Goal: Book appointment/travel/reservation

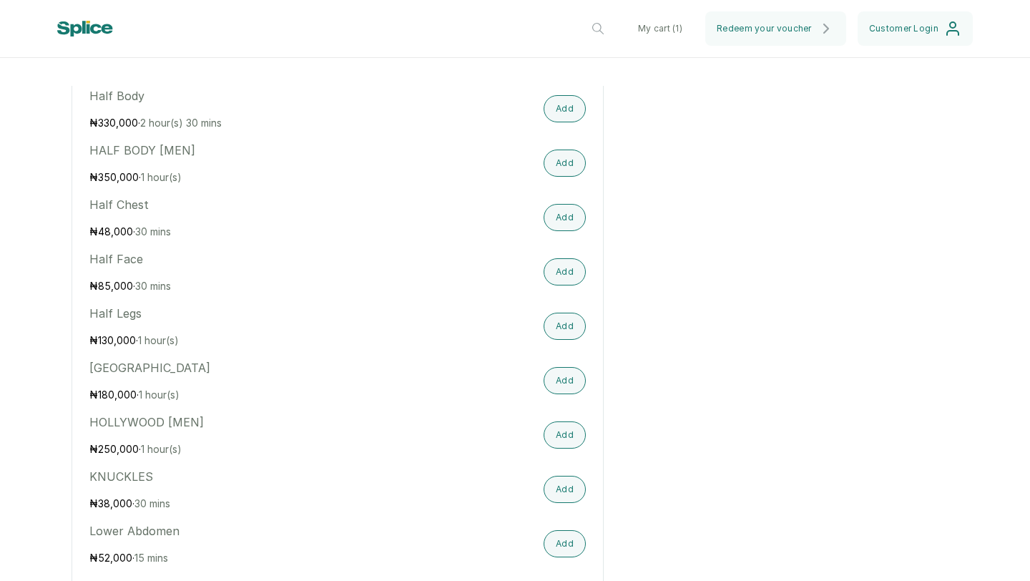
scroll to position [2035, 0]
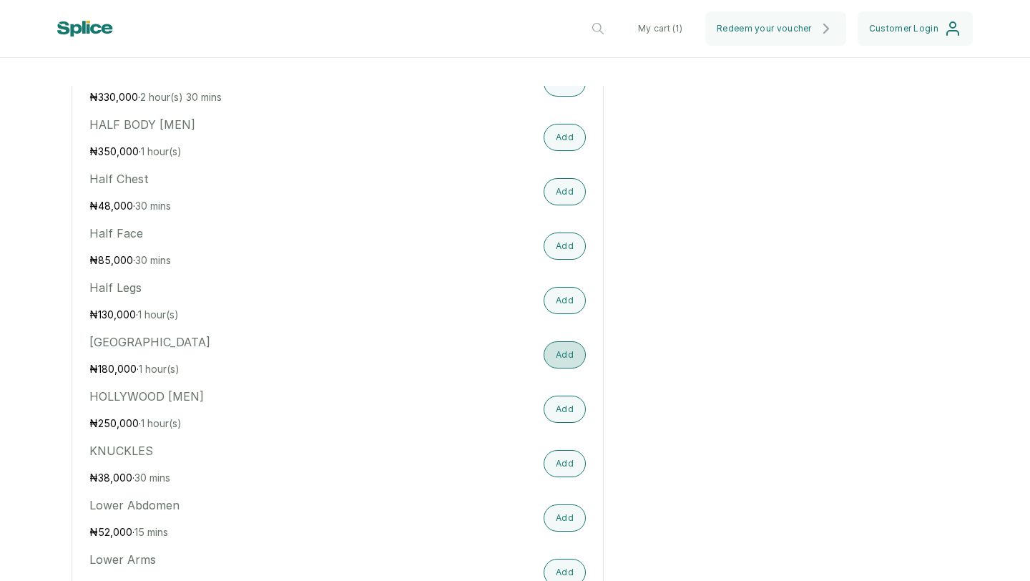
click at [558, 360] on button "Add" at bounding box center [565, 354] width 42 height 27
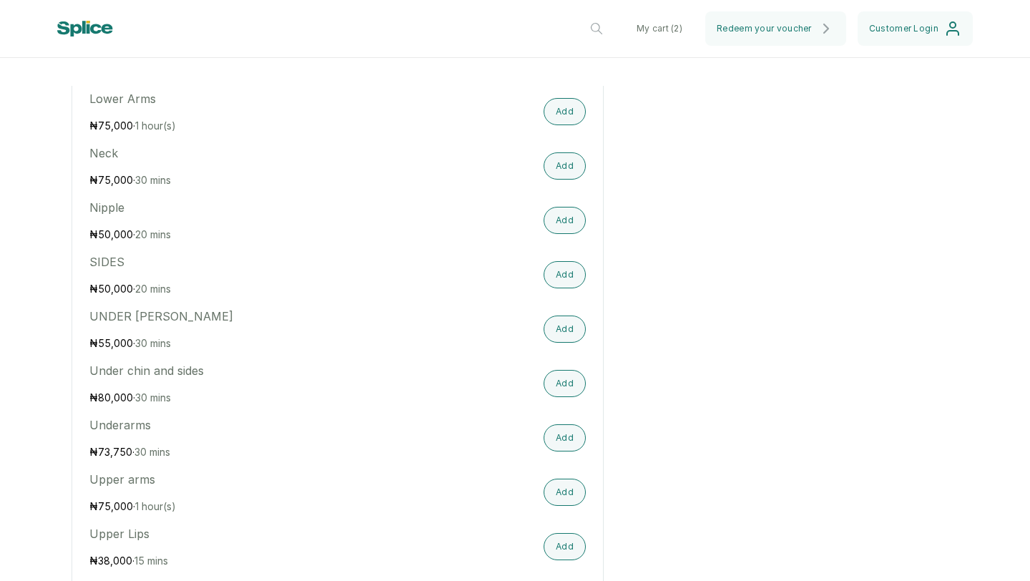
scroll to position [2513, 0]
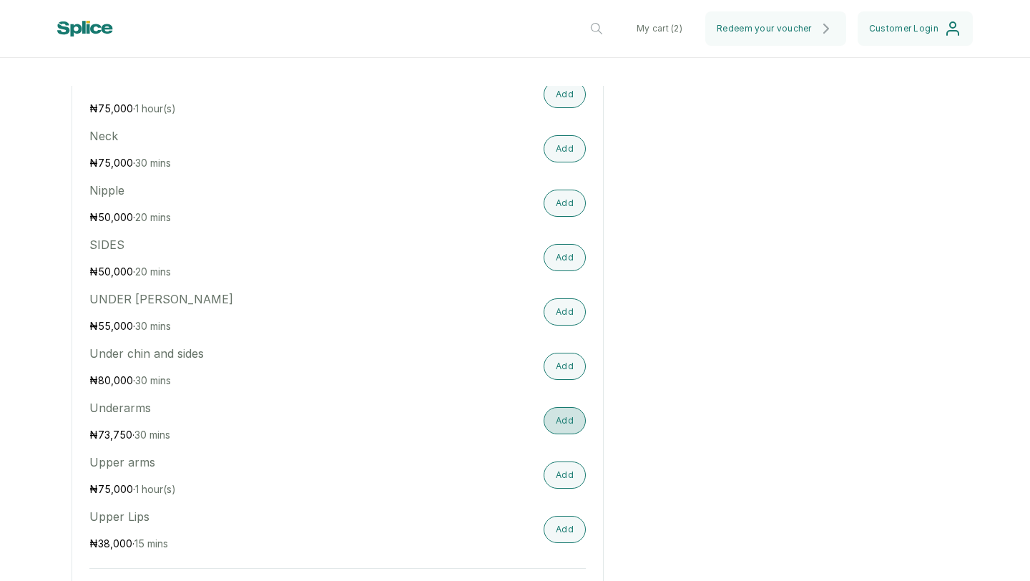
click at [564, 432] on button "Add" at bounding box center [565, 420] width 42 height 27
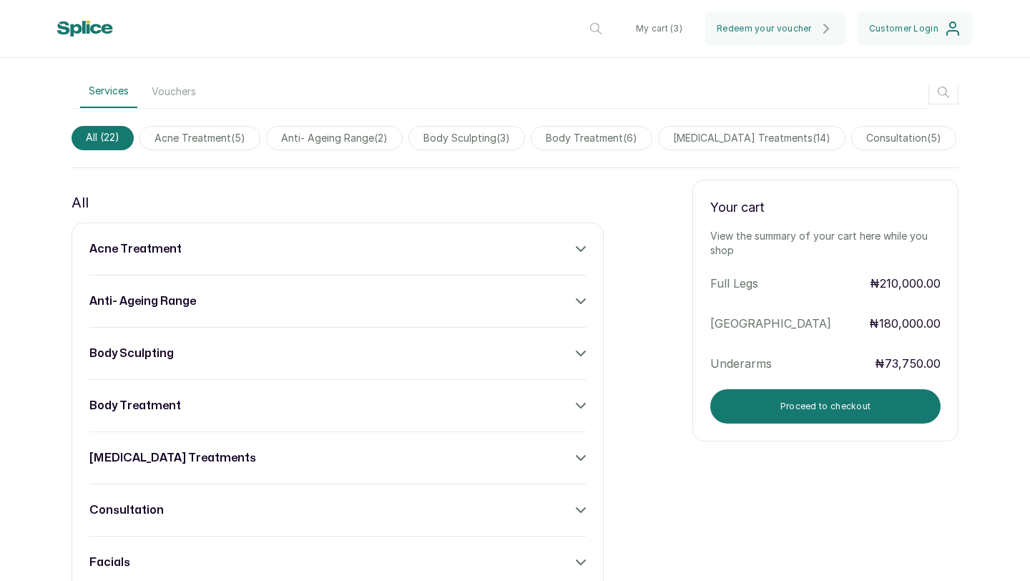
drag, startPoint x: 1029, startPoint y: 222, endPoint x: 1029, endPoint y: 186, distance: 35.8
click at [1029, 185] on main "[GEOGRAPHIC_DATA] [STREET_ADDRESS] , , Opening Days [DATE] 10:00 AM - 7:30 PM […" at bounding box center [515, 333] width 1030 height 495
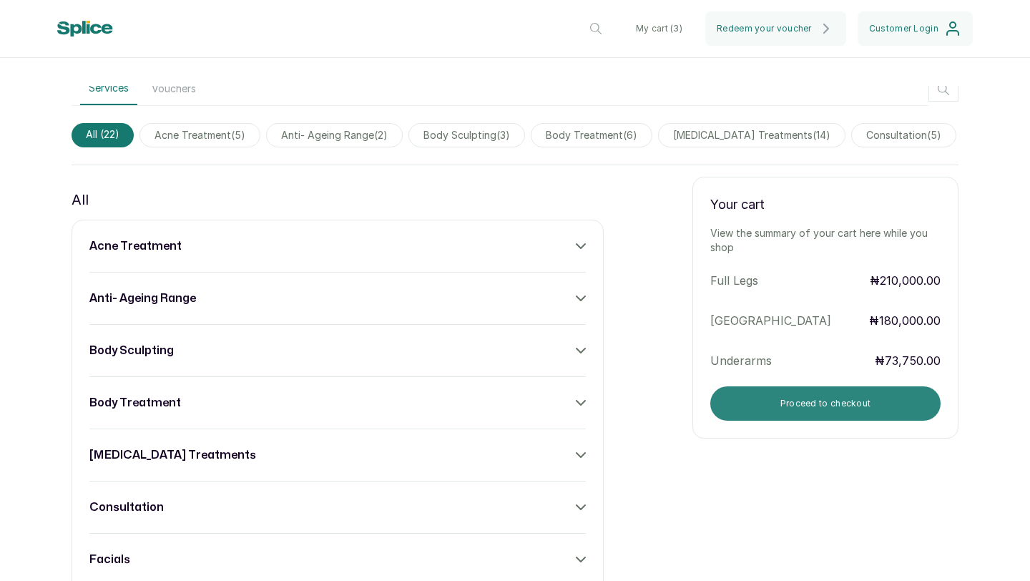
click at [851, 411] on button "Proceed to checkout" at bounding box center [825, 403] width 230 height 34
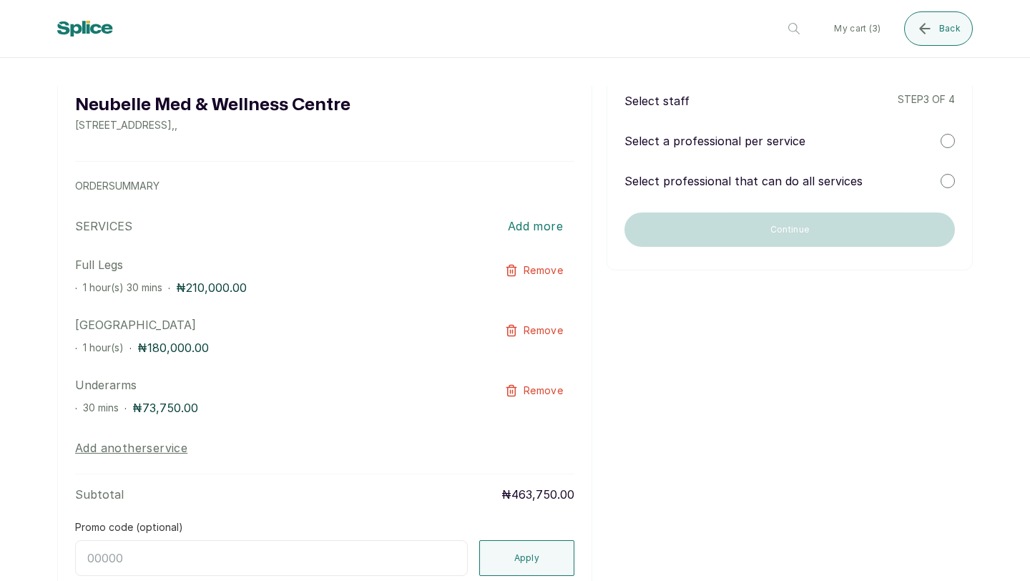
scroll to position [0, 0]
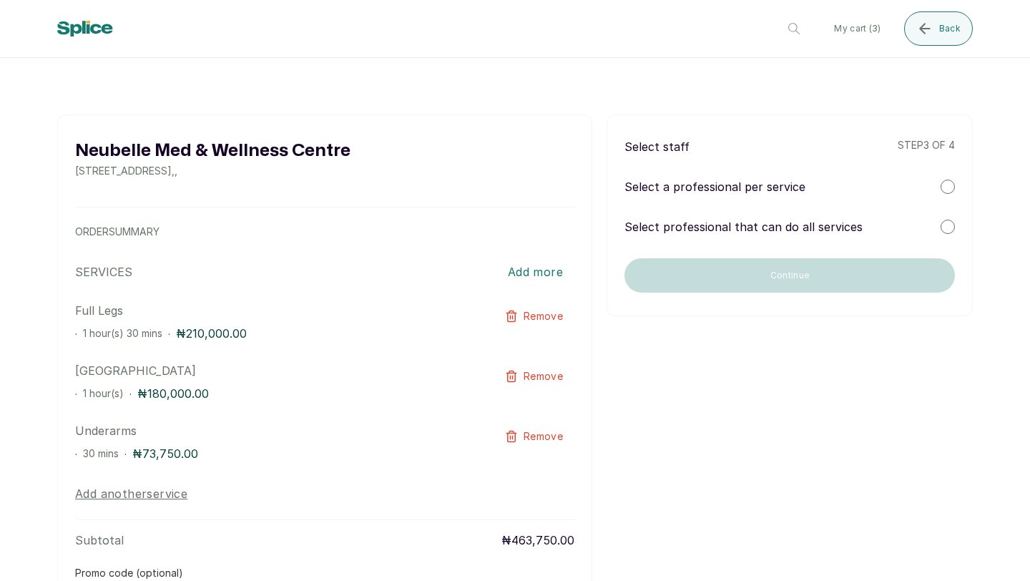
click at [941, 225] on div at bounding box center [948, 227] width 14 height 14
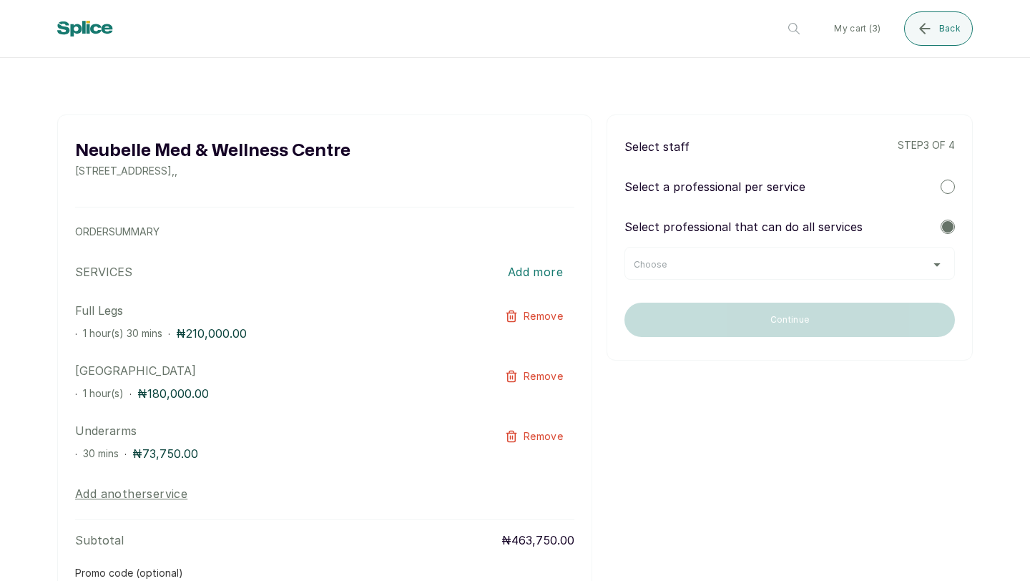
click at [923, 263] on div "Choose" at bounding box center [790, 264] width 312 height 11
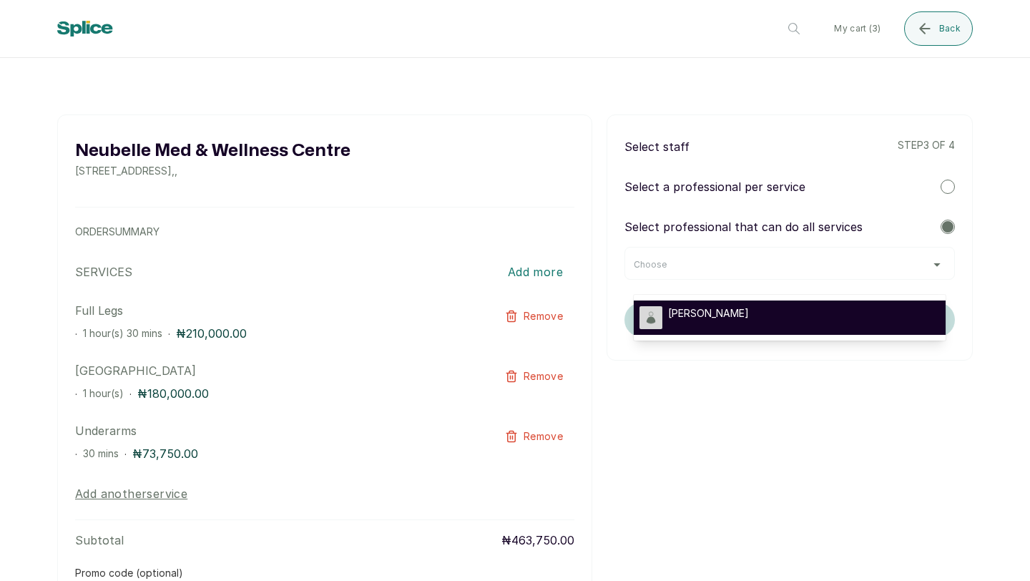
click at [879, 319] on div "[PERSON_NAME]" at bounding box center [790, 317] width 300 height 23
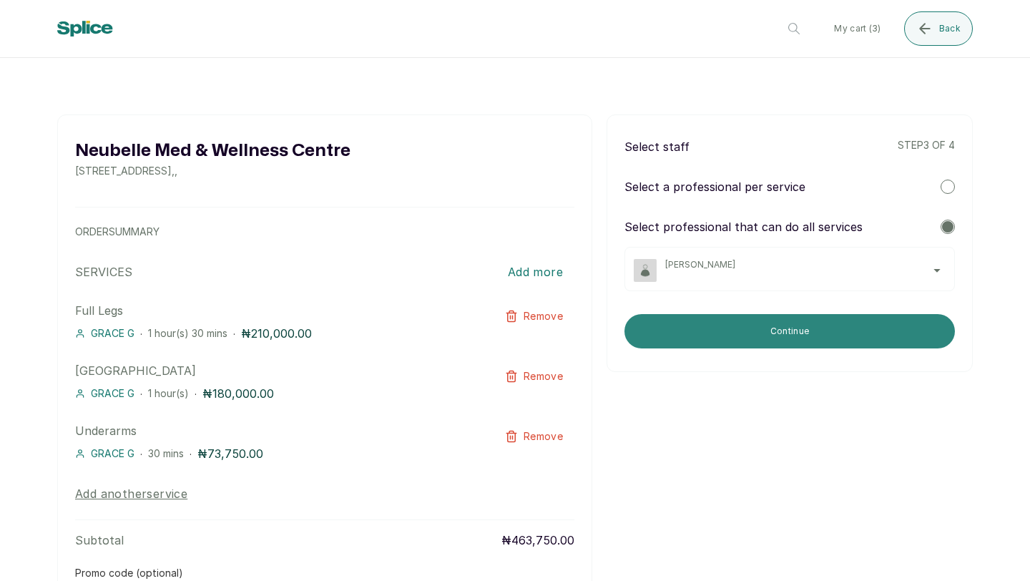
click at [866, 326] on button "Continue" at bounding box center [789, 331] width 330 height 34
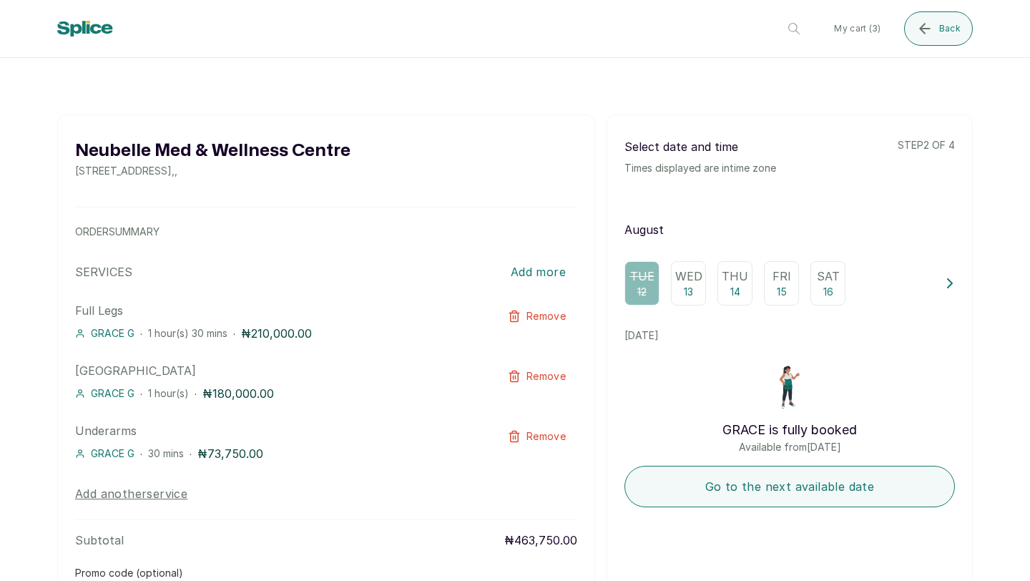
click at [684, 293] on p "13" at bounding box center [688, 292] width 9 height 14
click at [722, 288] on div "Thu 14" at bounding box center [734, 283] width 35 height 44
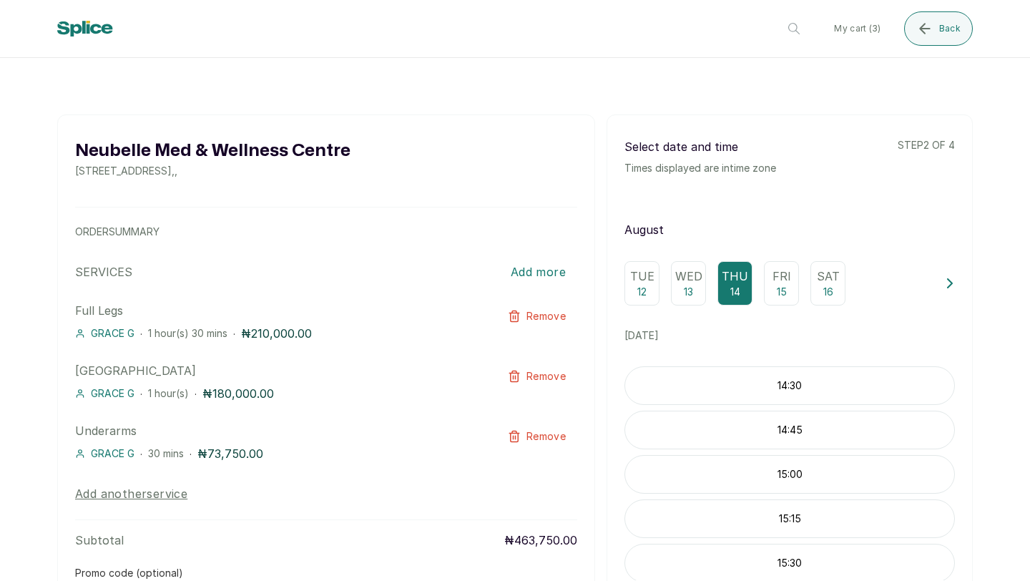
scroll to position [313, 0]
click at [836, 478] on p "15:00" at bounding box center [789, 471] width 329 height 14
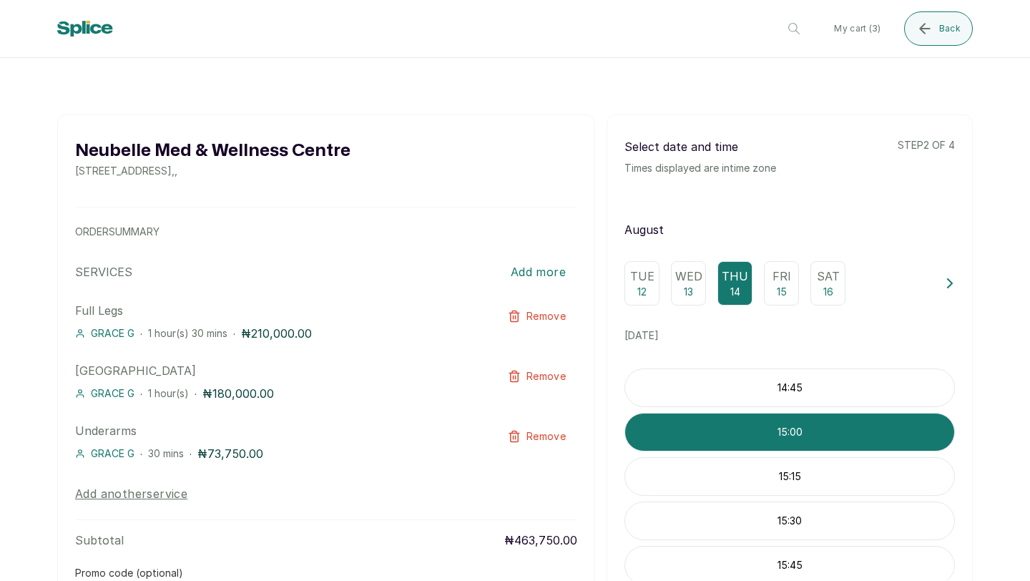
scroll to position [356, 0]
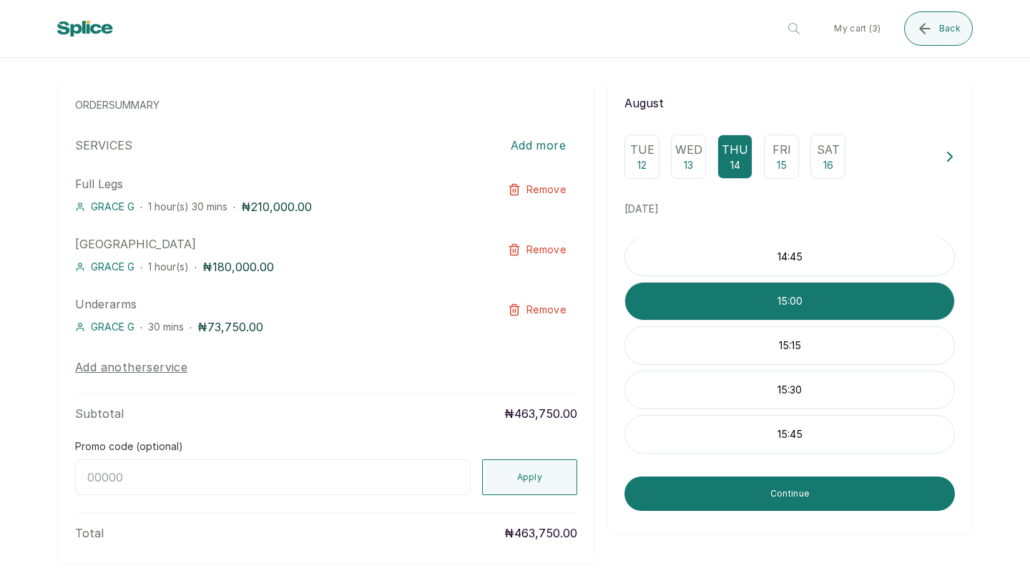
drag, startPoint x: 1029, startPoint y: 424, endPoint x: 1028, endPoint y: 529, distance: 104.4
click at [1028, 528] on main "[GEOGRAPHIC_DATA] [STREET_ADDRESS] , , ORDER SUMMARY SERVICES Add more Full Leg…" at bounding box center [515, 333] width 1030 height 495
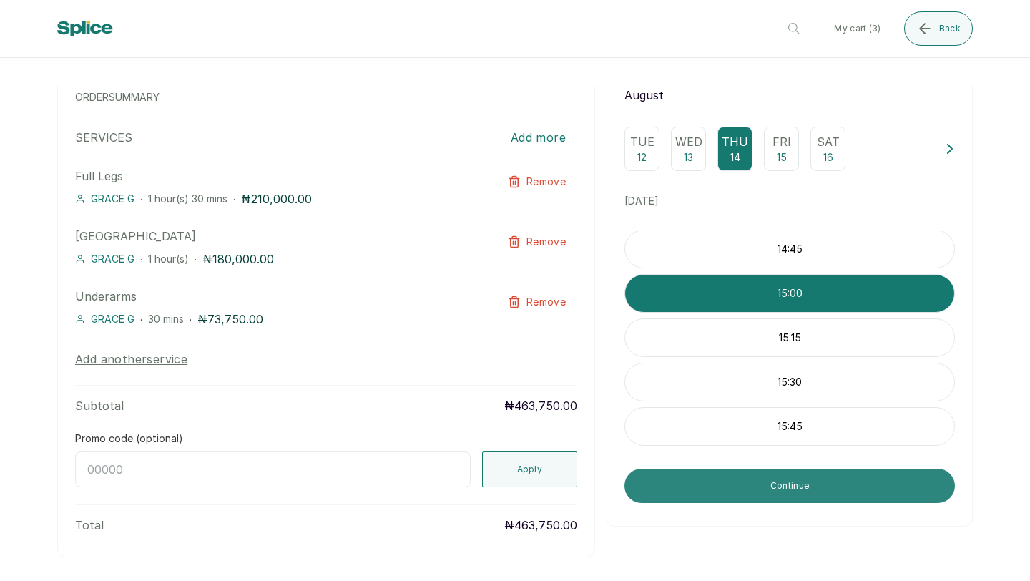
click at [843, 499] on button "Continue" at bounding box center [789, 486] width 330 height 34
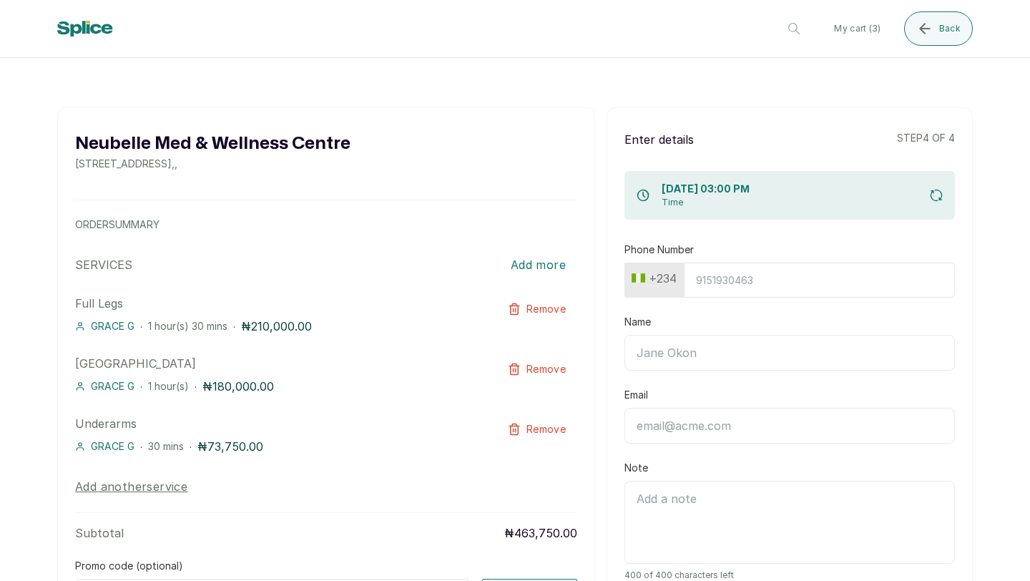
scroll to position [0, 0]
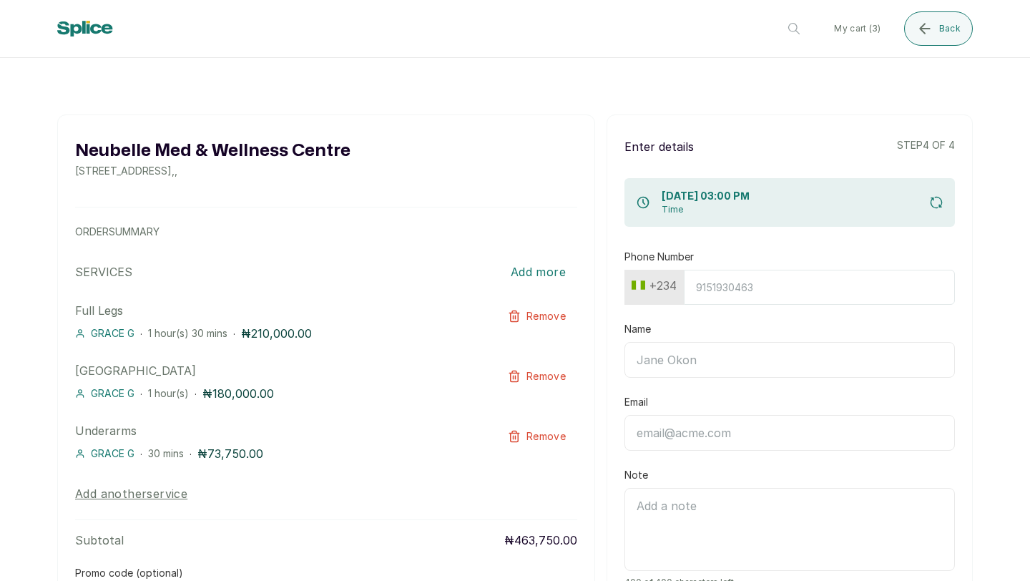
drag, startPoint x: 1029, startPoint y: 427, endPoint x: 1029, endPoint y: 202, distance: 225.3
click at [1029, 202] on main "[GEOGRAPHIC_DATA] [STREET_ADDRESS] , , ORDER SUMMARY SERVICES Add more Full Leg…" at bounding box center [515, 333] width 1030 height 495
click at [779, 293] on input "Phone Number" at bounding box center [819, 287] width 271 height 35
type input "8066265770"
type input "Oluwafunmbi [PERSON_NAME][GEOGRAPHIC_DATA]"
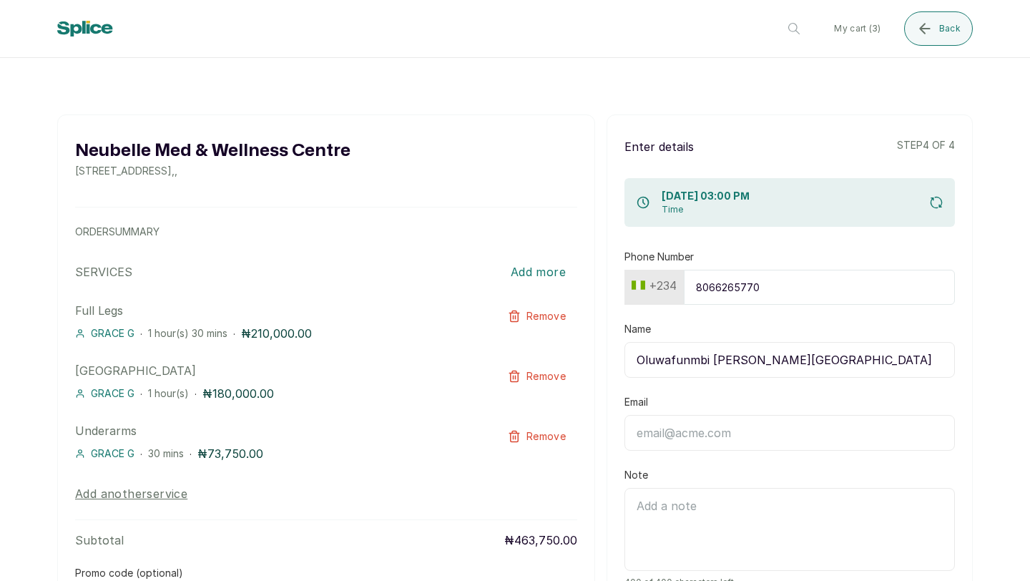
type input "[EMAIL_ADDRESS][DOMAIN_NAME]"
type input "MS [PERSON_NAME]"
type input "[EMAIL_ADDRESS][DOMAIN_NAME]"
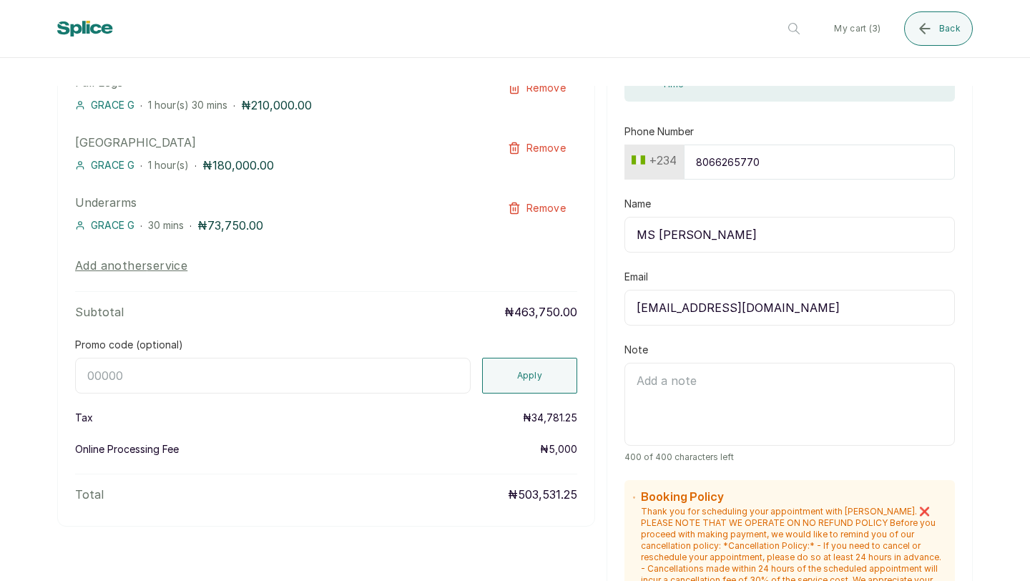
scroll to position [225, 0]
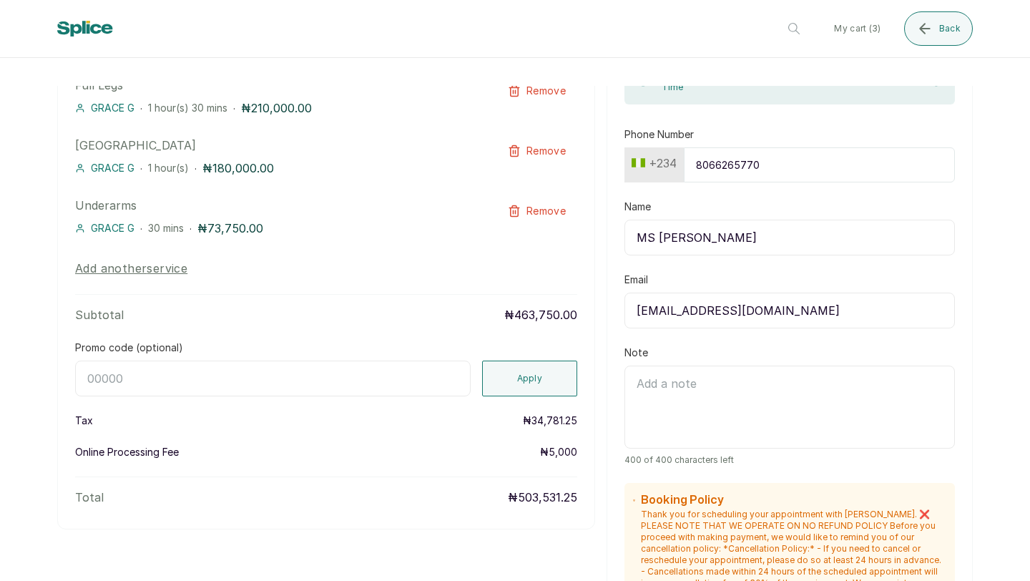
drag, startPoint x: 655, startPoint y: 237, endPoint x: 591, endPoint y: 245, distance: 64.1
click at [591, 245] on div "[GEOGRAPHIC_DATA] [STREET_ADDRESS] , , ORDER SUMMARY SERVICES Add more Full Leg…" at bounding box center [515, 411] width 916 height 1045
type input "M"
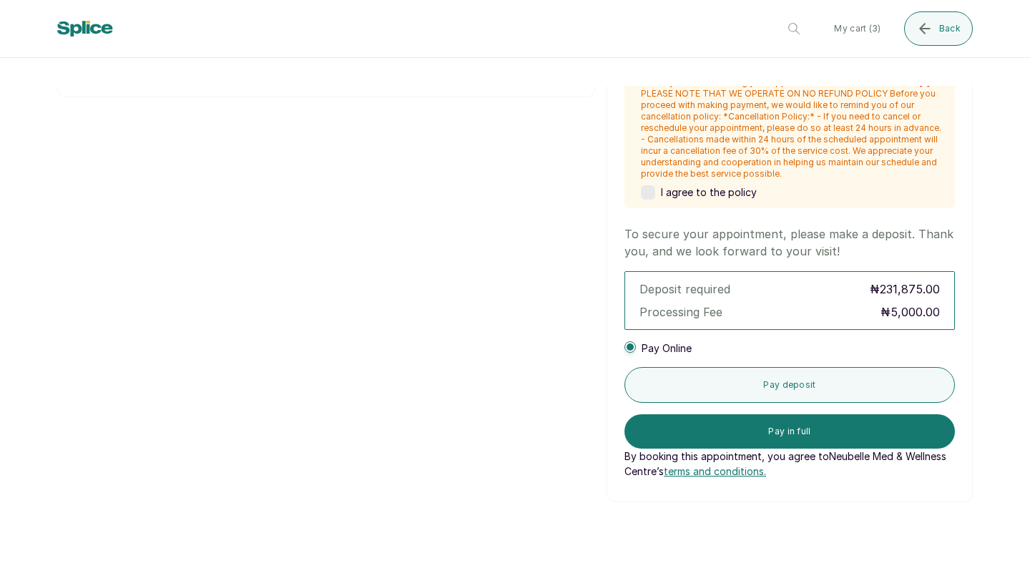
scroll to position [659, 0]
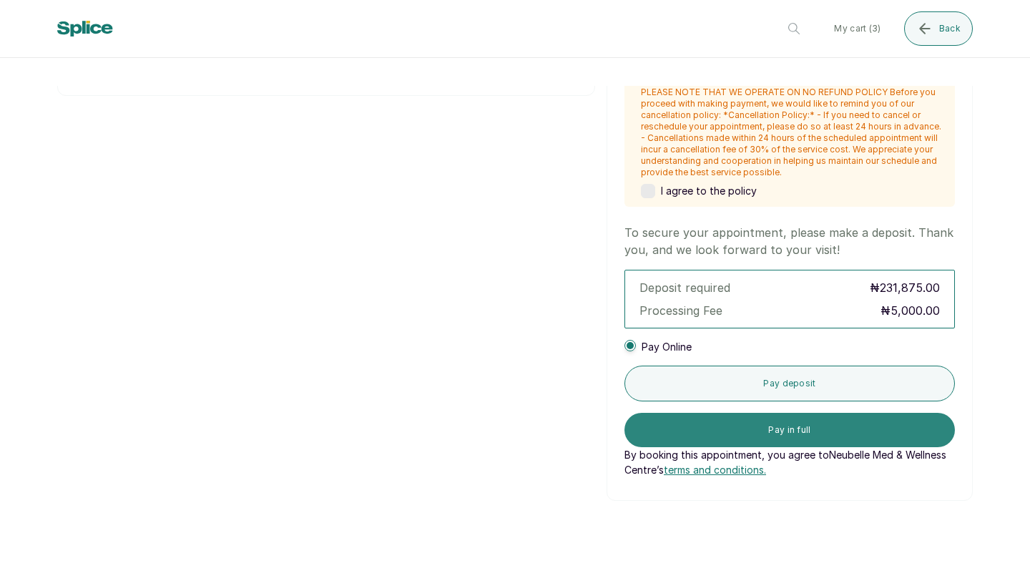
type input "Funmbi Ogunbanwo"
click at [858, 428] on button "Pay in full" at bounding box center [789, 430] width 330 height 34
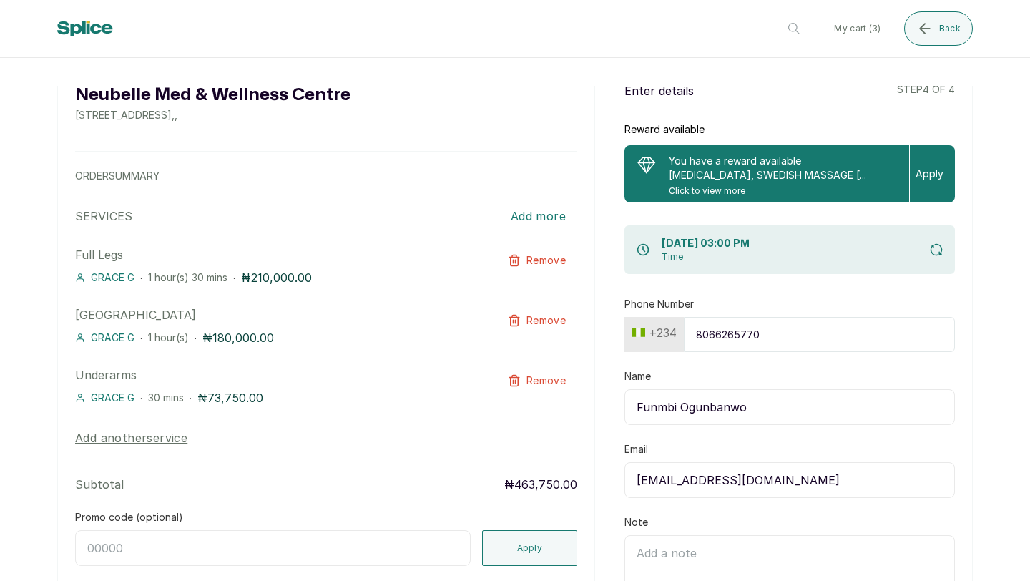
scroll to position [0, 0]
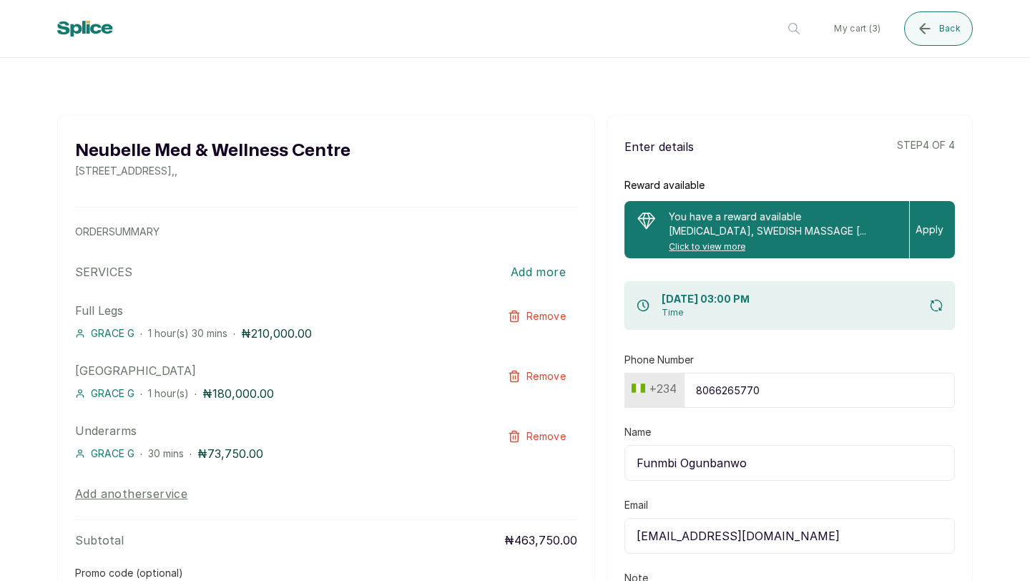
click at [535, 319] on span "Remove" at bounding box center [545, 316] width 39 height 14
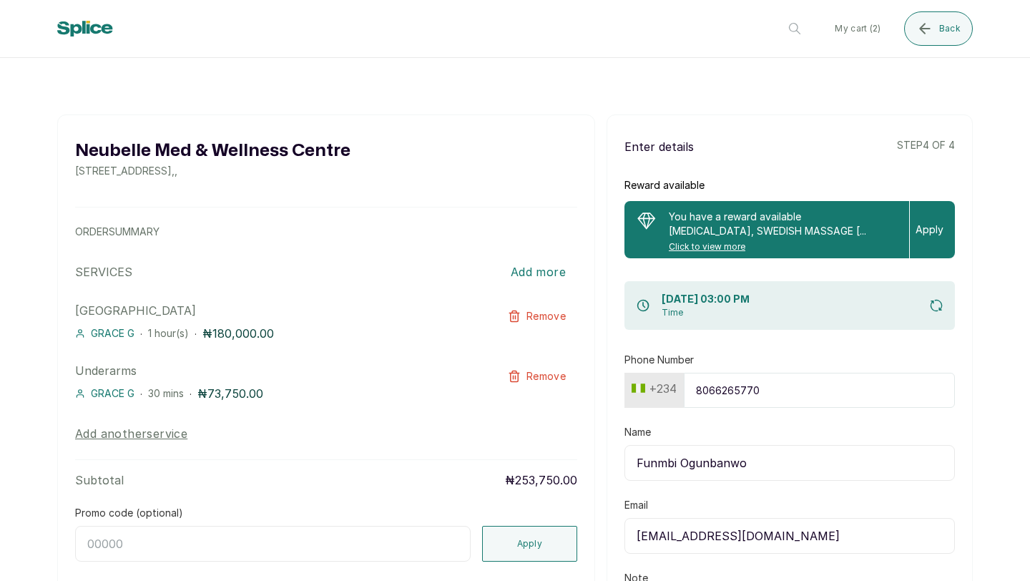
click at [533, 272] on button "Add more" at bounding box center [538, 271] width 78 height 31
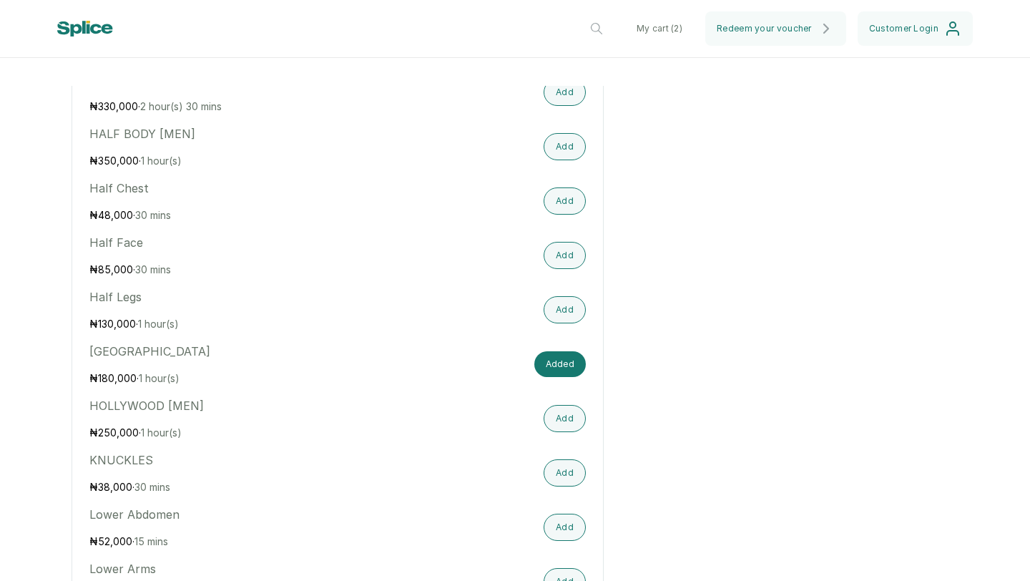
scroll to position [2020, 0]
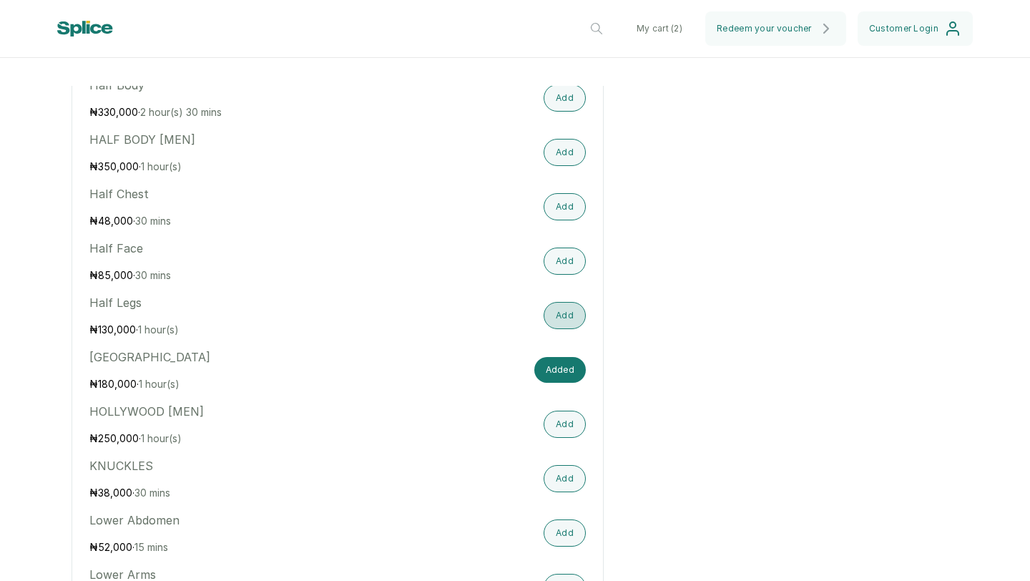
click at [558, 329] on button "Add" at bounding box center [565, 315] width 42 height 27
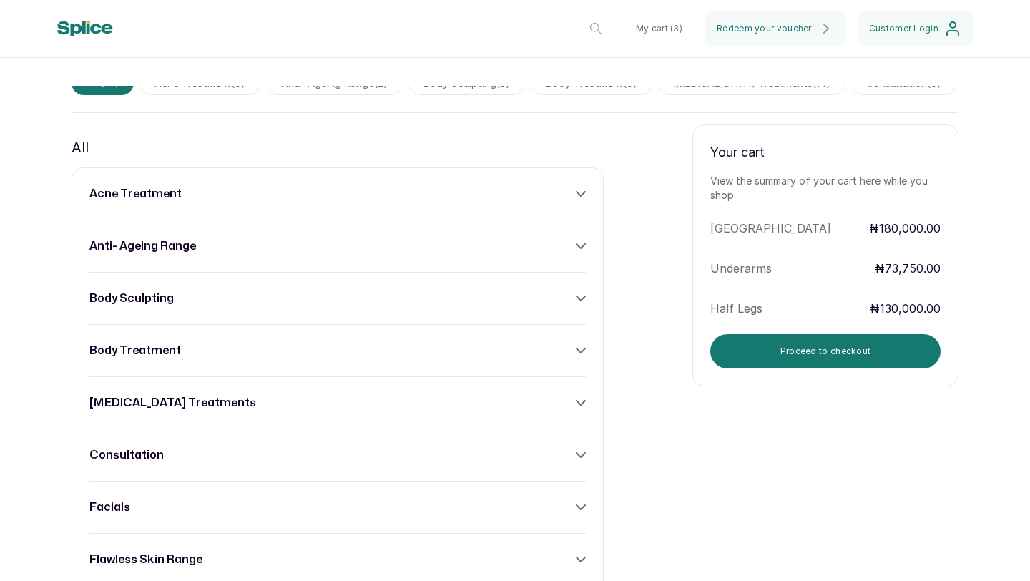
scroll to position [506, 0]
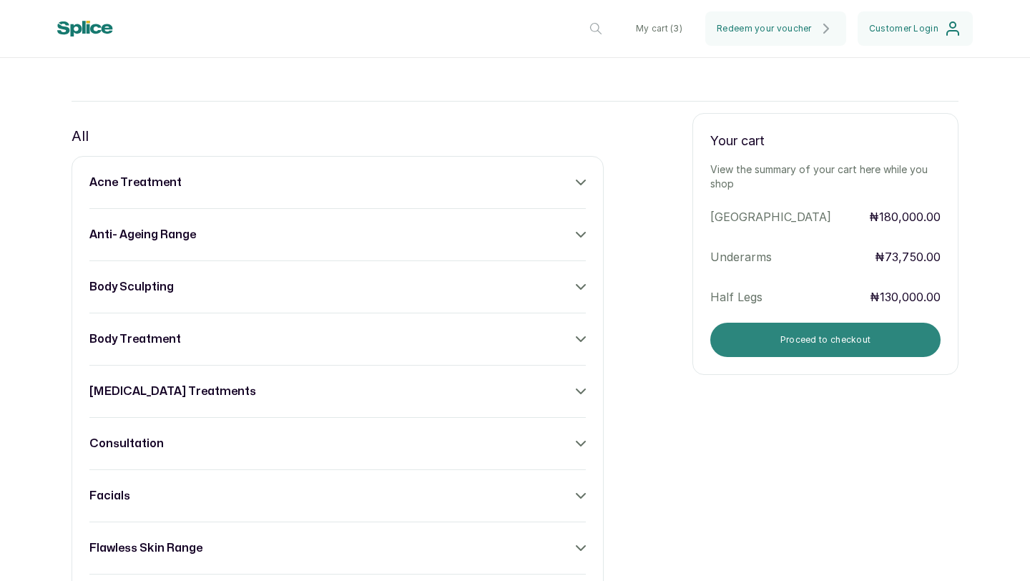
click at [857, 344] on button "Proceed to checkout" at bounding box center [825, 340] width 230 height 34
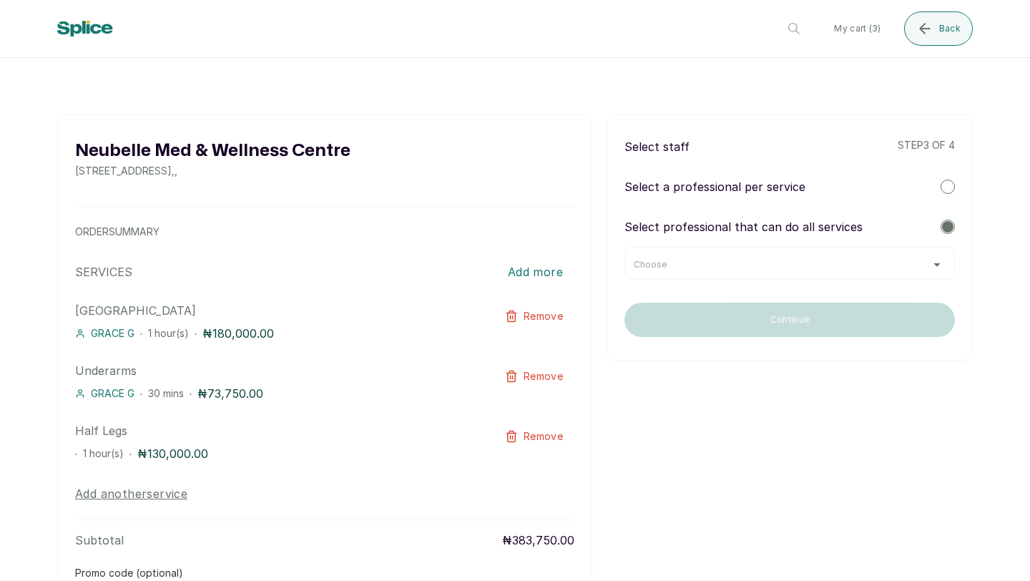
scroll to position [14, 0]
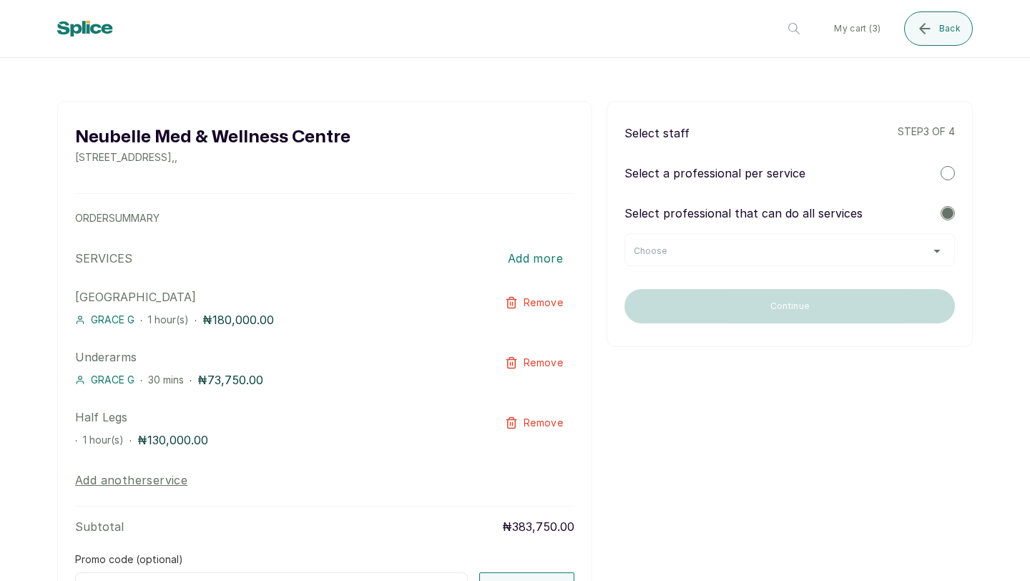
click at [888, 245] on div "Choose" at bounding box center [790, 250] width 312 height 11
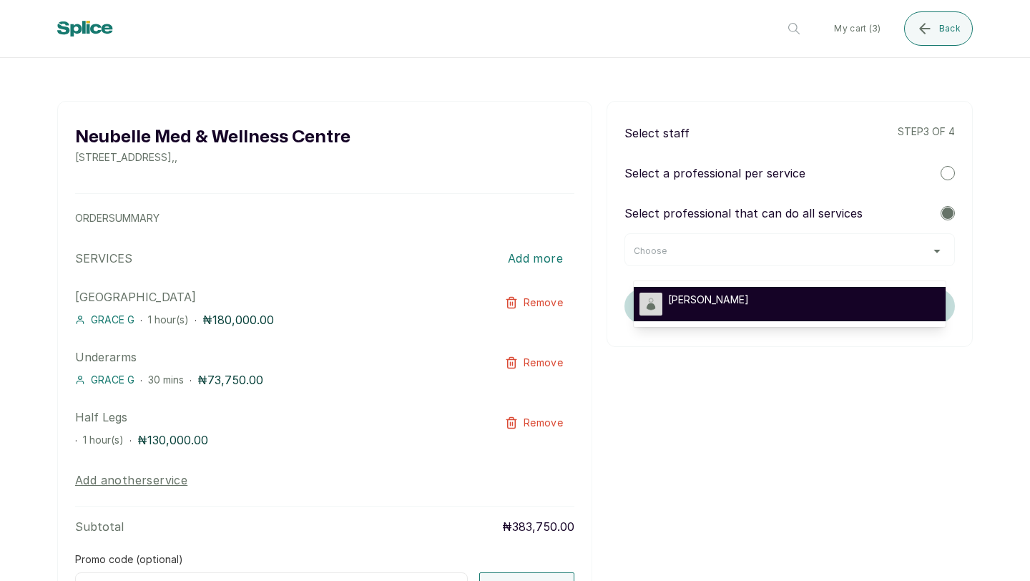
click at [761, 309] on div "[PERSON_NAME]" at bounding box center [790, 304] width 300 height 23
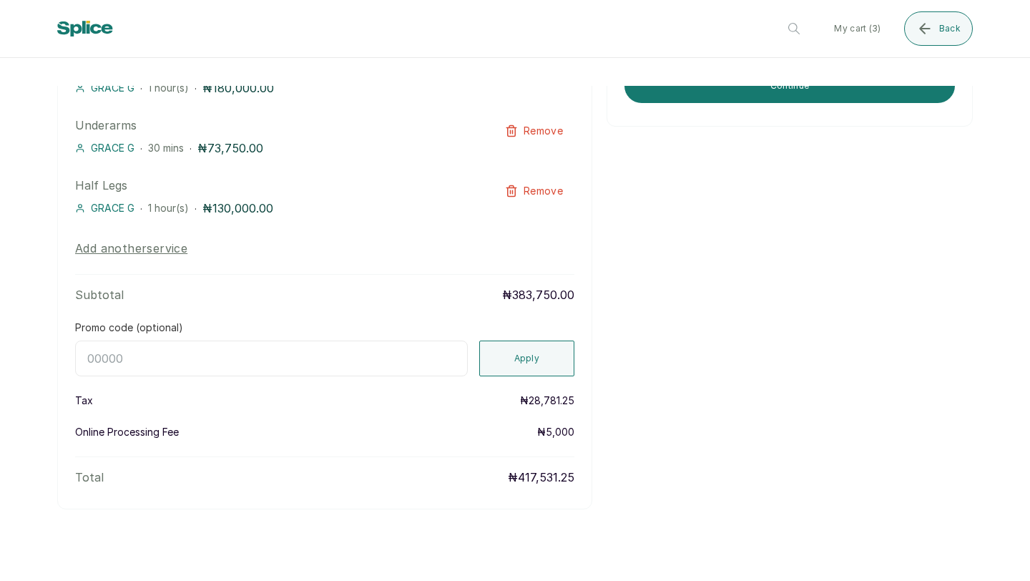
scroll to position [109, 0]
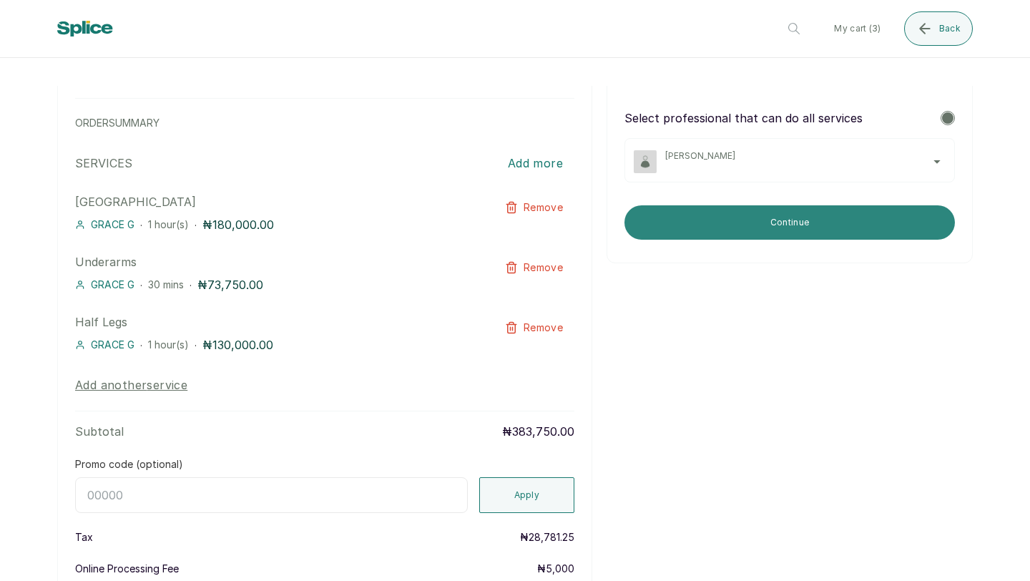
click at [869, 227] on button "Continue" at bounding box center [789, 222] width 330 height 34
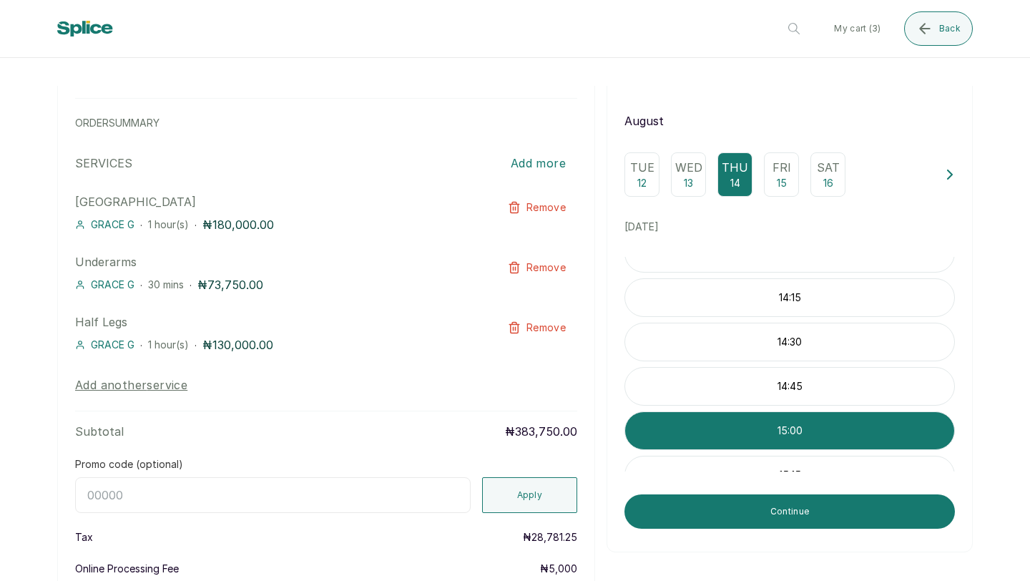
scroll to position [294, 0]
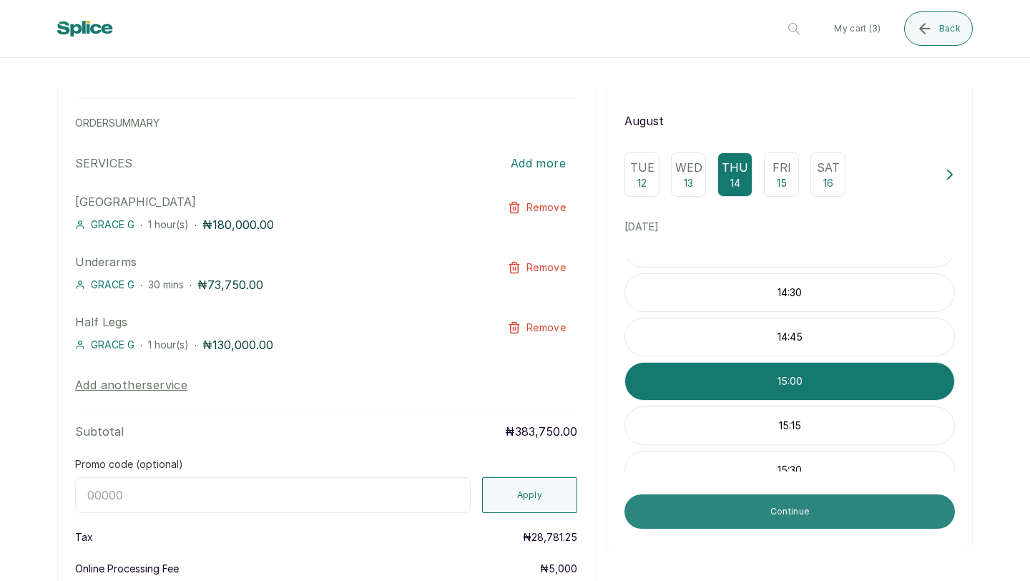
click at [839, 523] on button "Continue" at bounding box center [789, 511] width 330 height 34
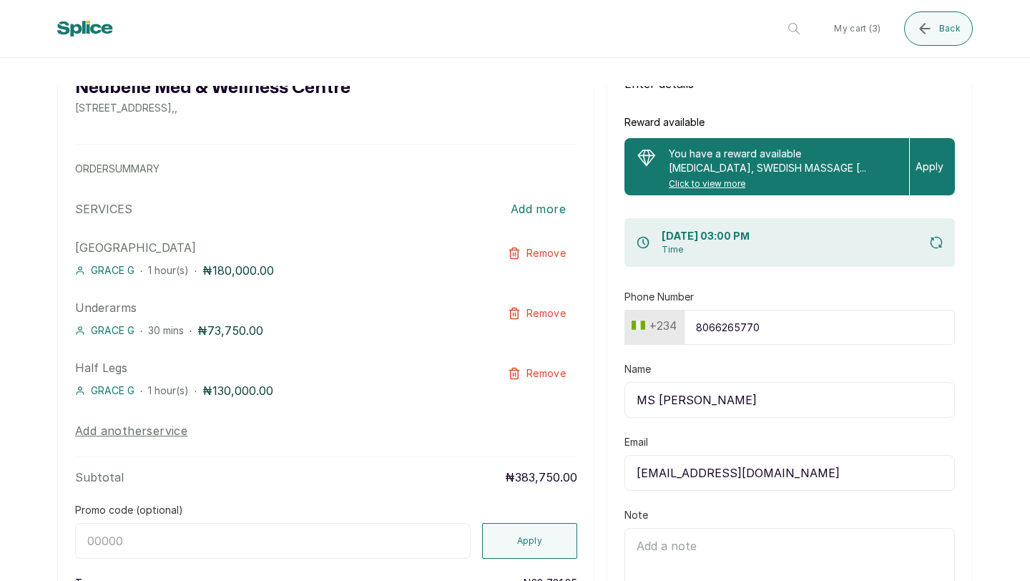
scroll to position [62, 0]
click at [917, 162] on p "Apply" at bounding box center [930, 167] width 28 height 14
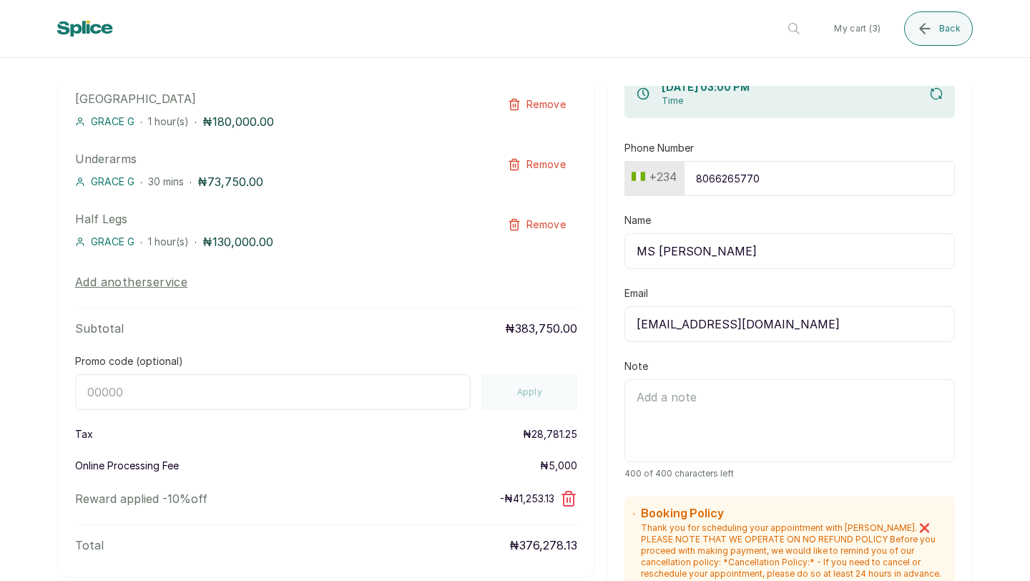
scroll to position [210, 0]
drag, startPoint x: 750, startPoint y: 246, endPoint x: 601, endPoint y: 251, distance: 148.9
click at [607, 251] on div "Enter details step 4 of 4 Reward available You have a reward available [MEDICAL…" at bounding box center [790, 426] width 366 height 1045
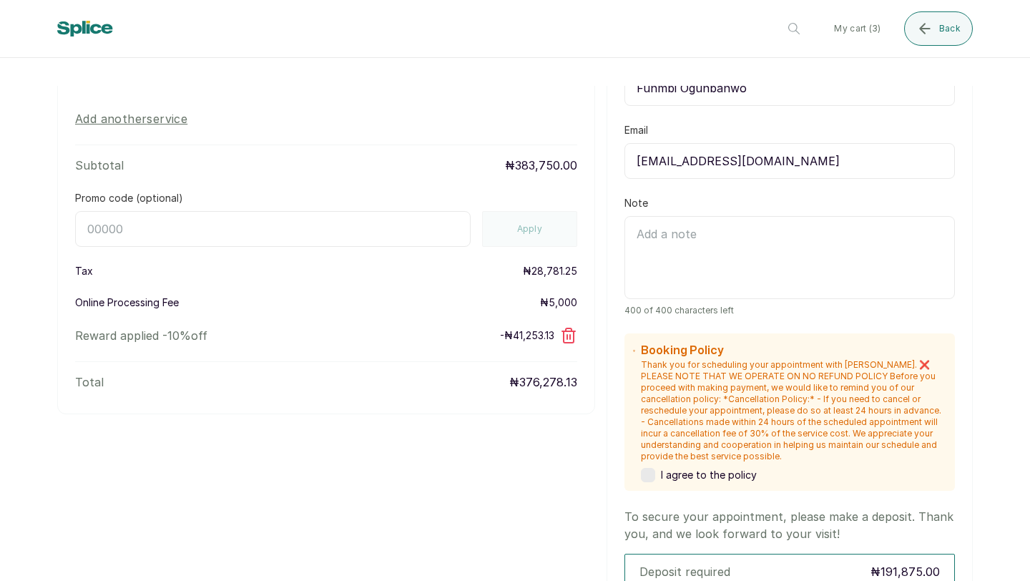
scroll to position [386, 0]
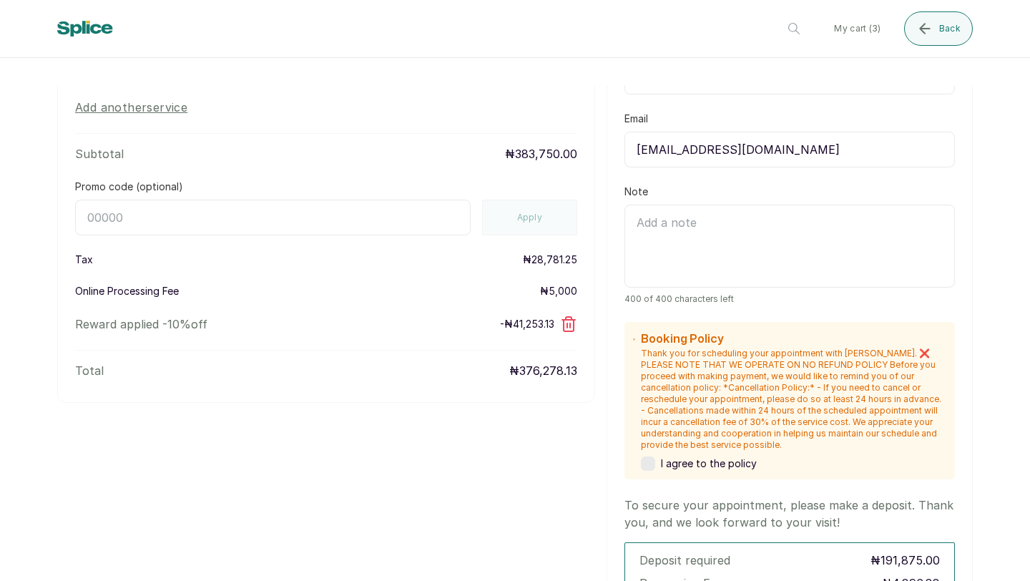
type input "Funmbi Ogunbanwo"
click at [642, 467] on label at bounding box center [648, 463] width 14 height 14
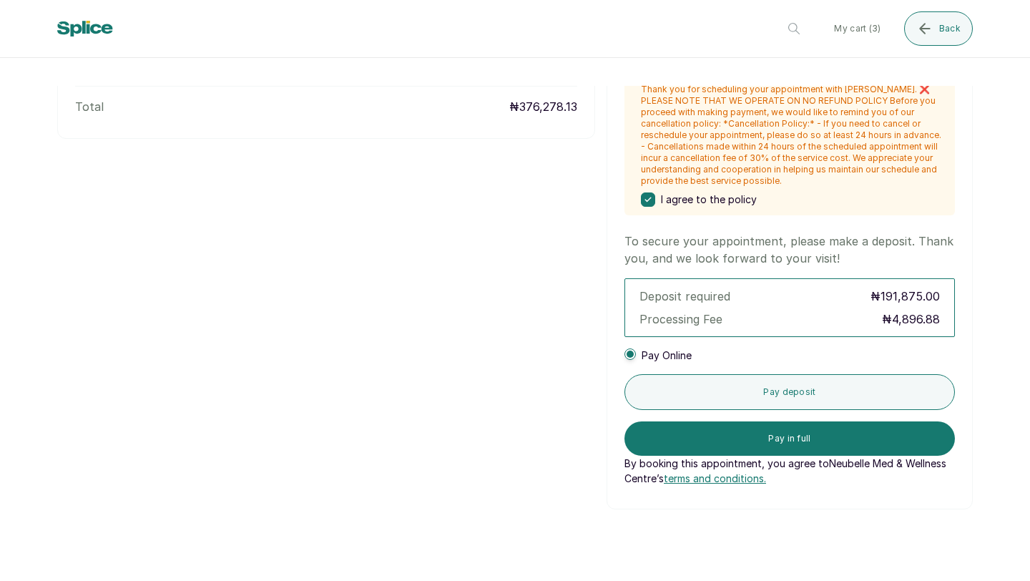
scroll to position [655, 0]
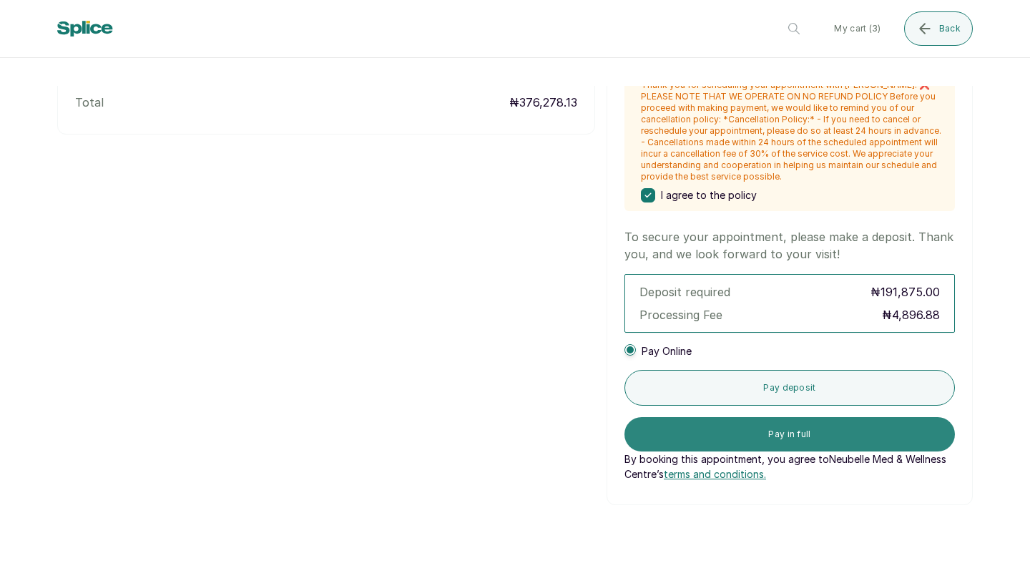
click at [850, 441] on button "Pay in full" at bounding box center [789, 434] width 330 height 34
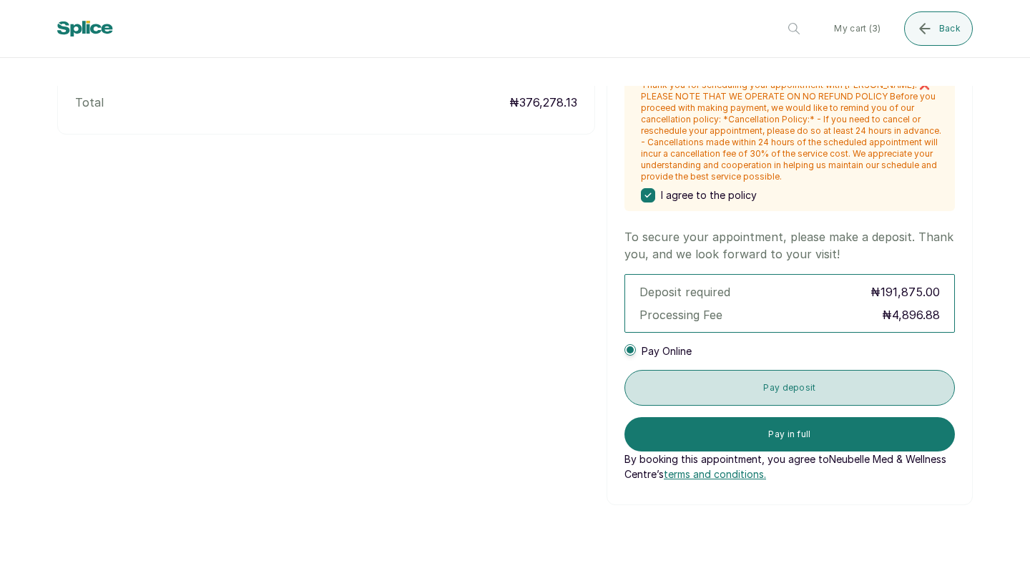
click at [865, 374] on button "Pay deposit" at bounding box center [789, 388] width 330 height 36
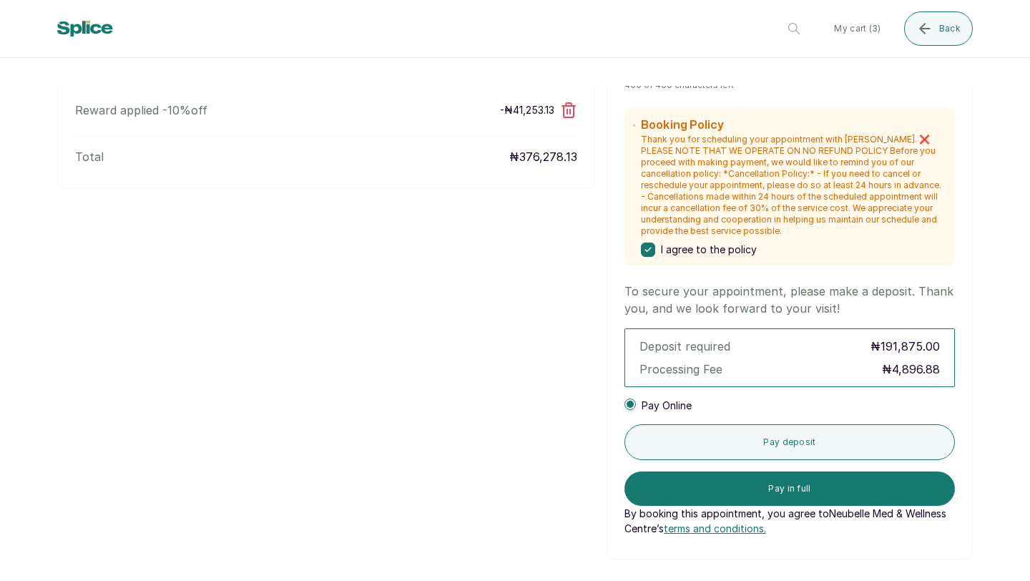
scroll to position [612, 0]
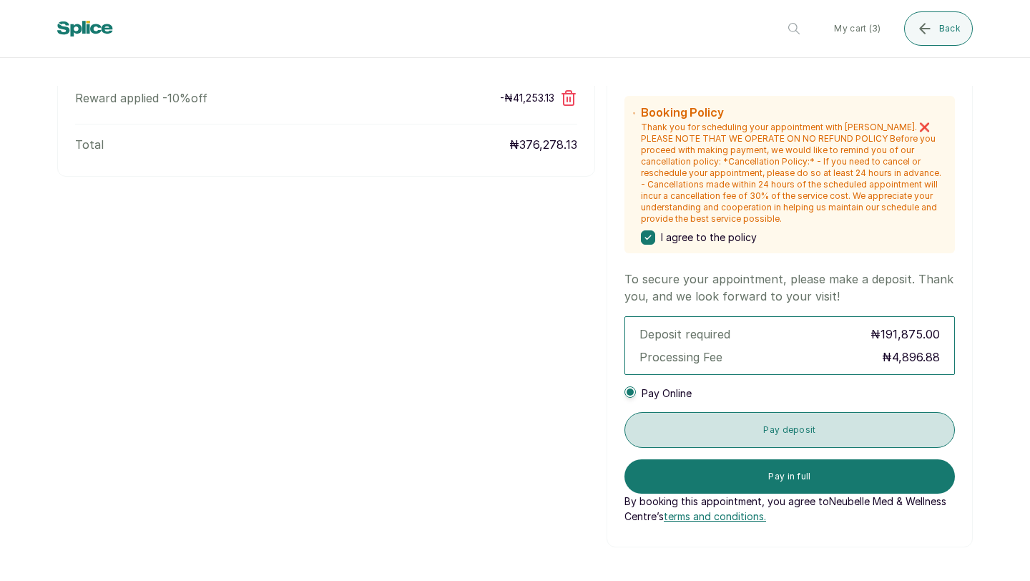
click at [852, 428] on button "Pay deposit" at bounding box center [789, 430] width 330 height 36
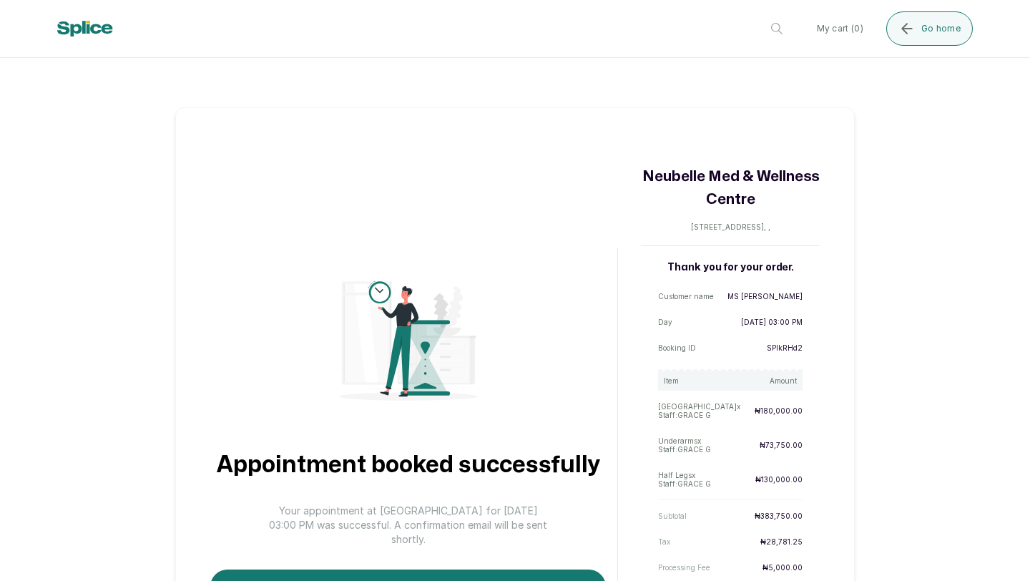
scroll to position [164, 0]
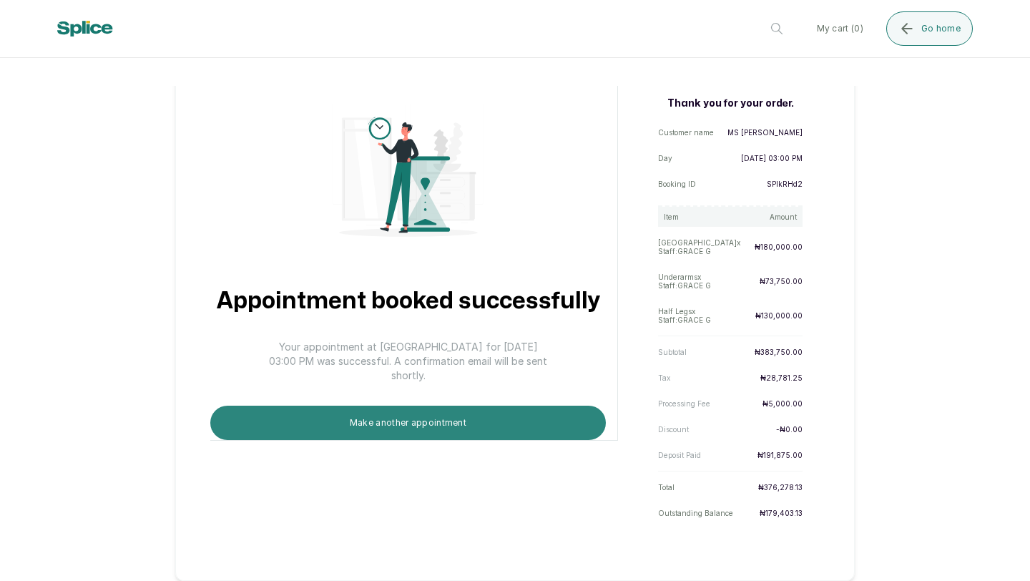
click at [513, 429] on button "Make another appointment" at bounding box center [408, 423] width 396 height 34
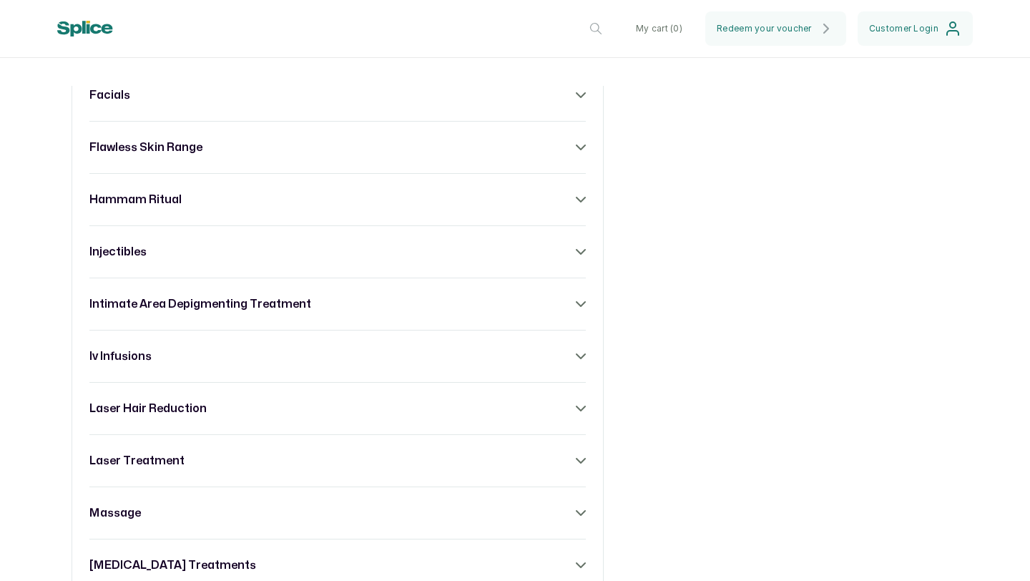
scroll to position [888, 0]
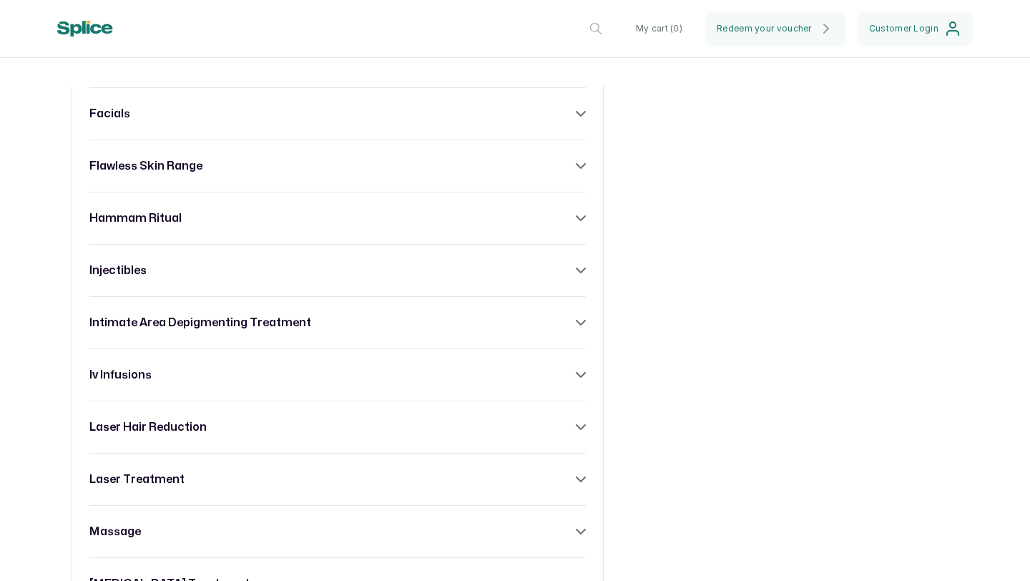
click at [520, 227] on div "hammam ritual" at bounding box center [337, 218] width 496 height 17
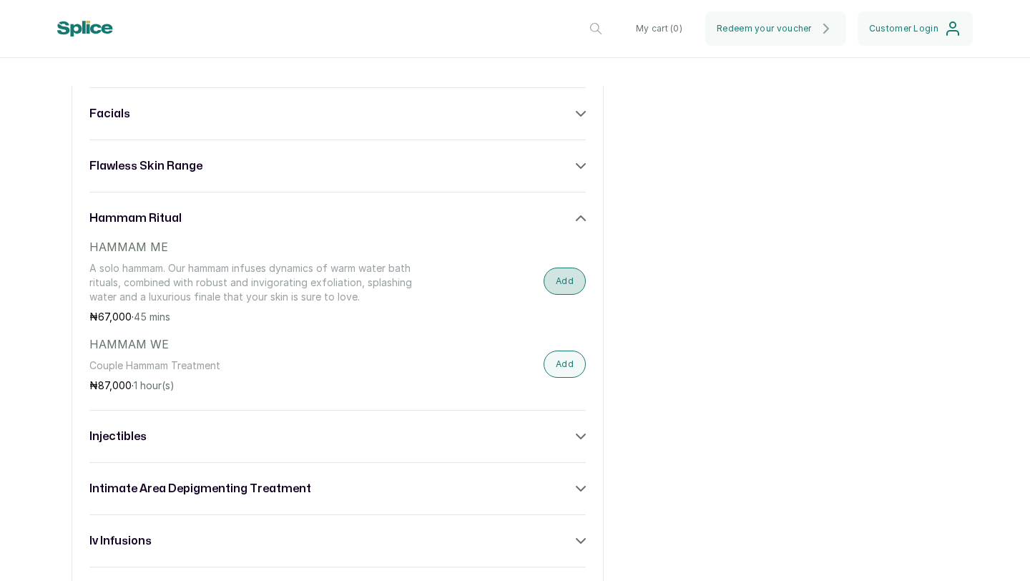
click at [557, 288] on button "Add" at bounding box center [565, 281] width 42 height 27
click at [557, 290] on button "Added" at bounding box center [560, 281] width 52 height 26
click at [557, 290] on button "Add" at bounding box center [565, 281] width 42 height 27
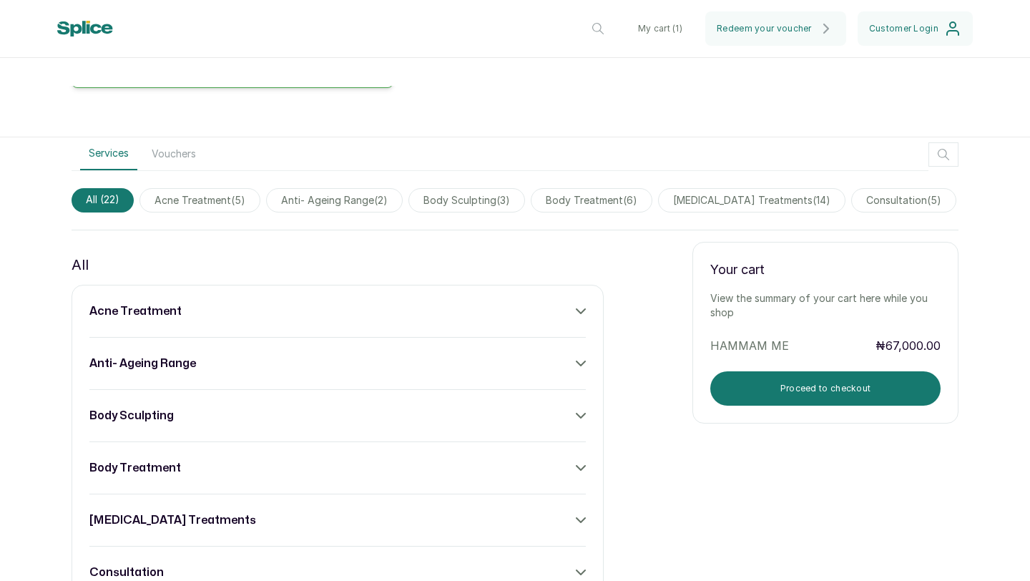
scroll to position [366, 0]
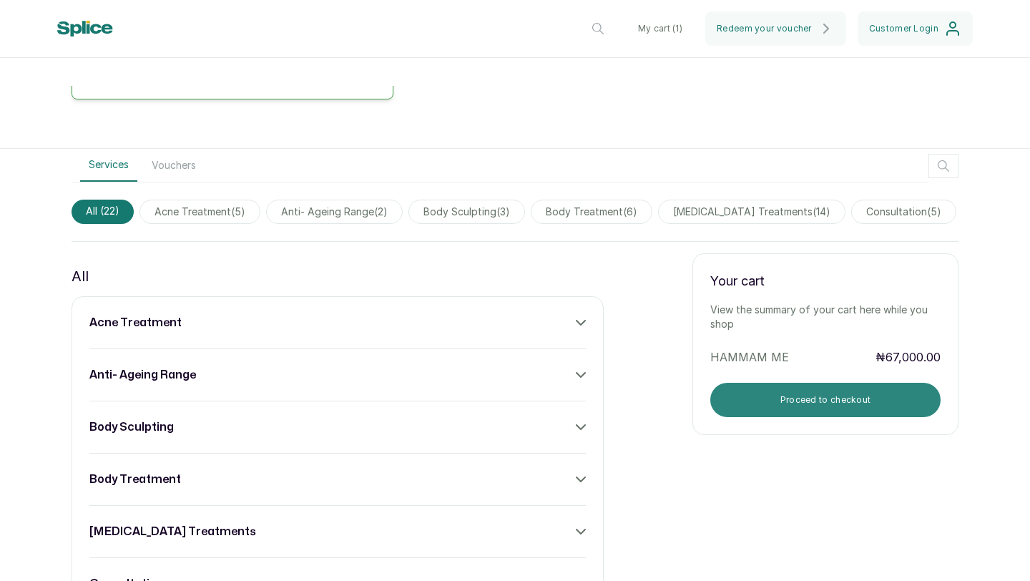
click at [883, 402] on button "Proceed to checkout" at bounding box center [825, 400] width 230 height 34
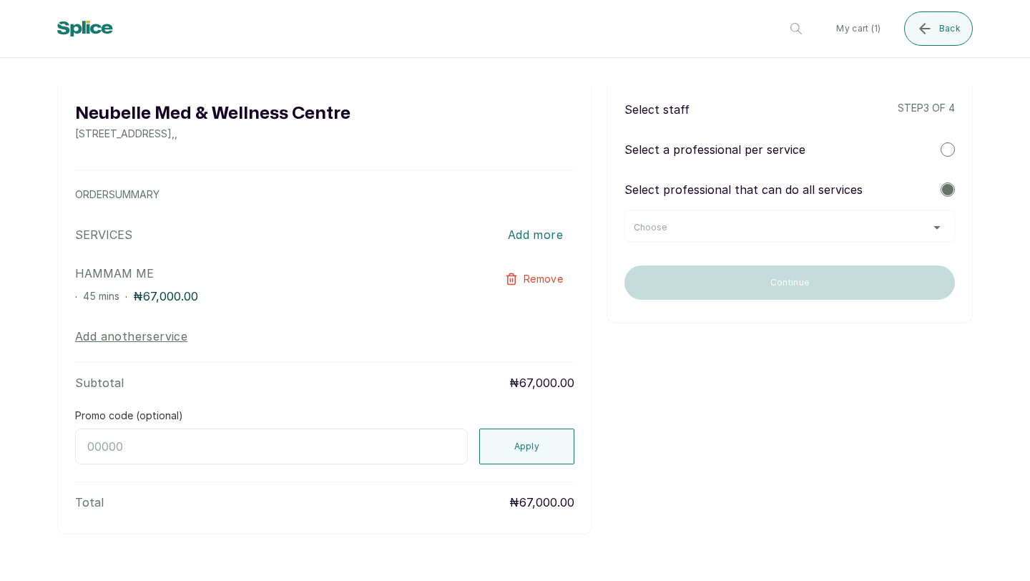
scroll to position [29, 0]
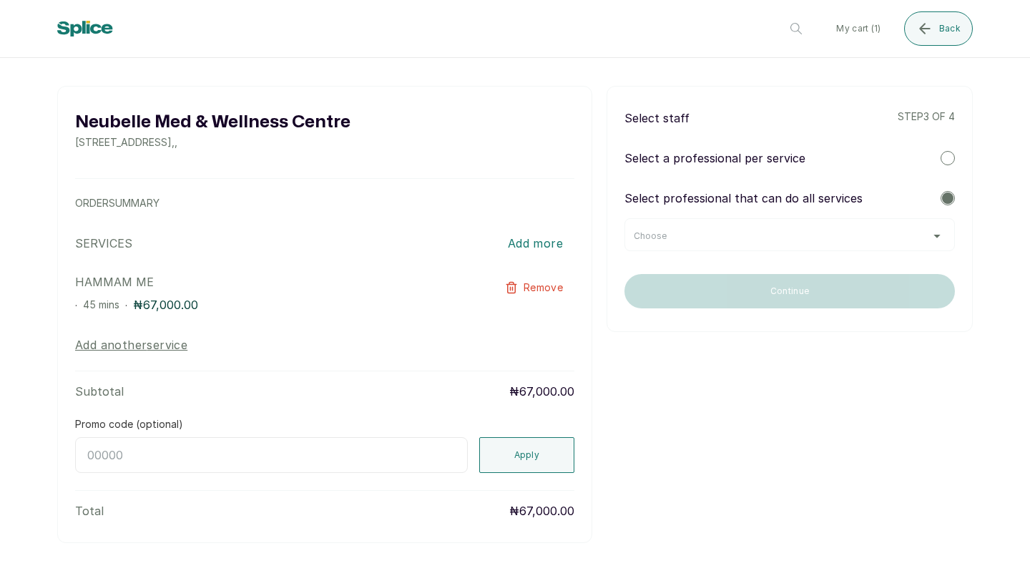
click at [907, 222] on div "Choose" at bounding box center [789, 234] width 330 height 33
click at [921, 240] on div "Choose" at bounding box center [790, 235] width 312 height 11
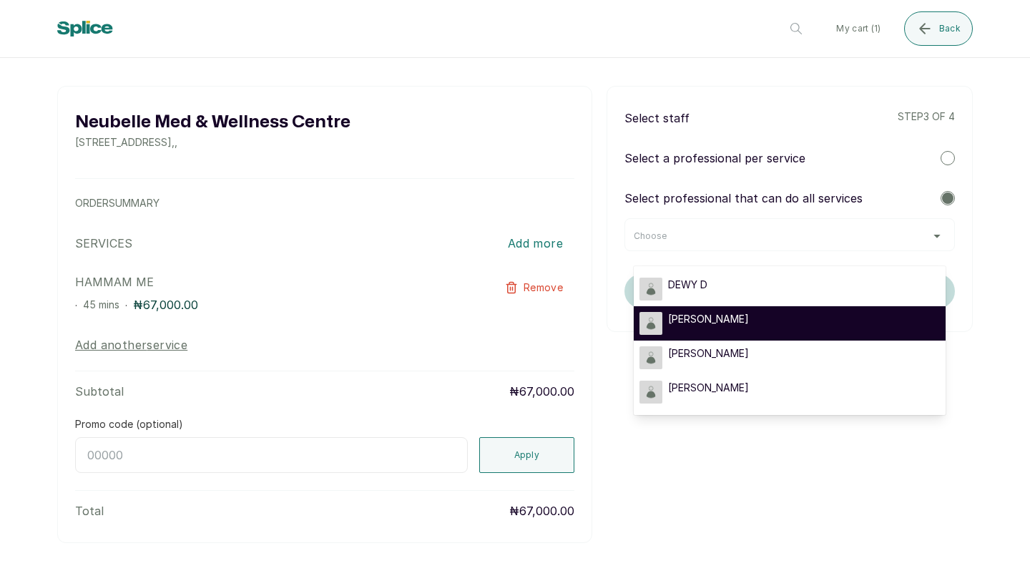
click at [768, 316] on div "[PERSON_NAME]" at bounding box center [790, 323] width 300 height 23
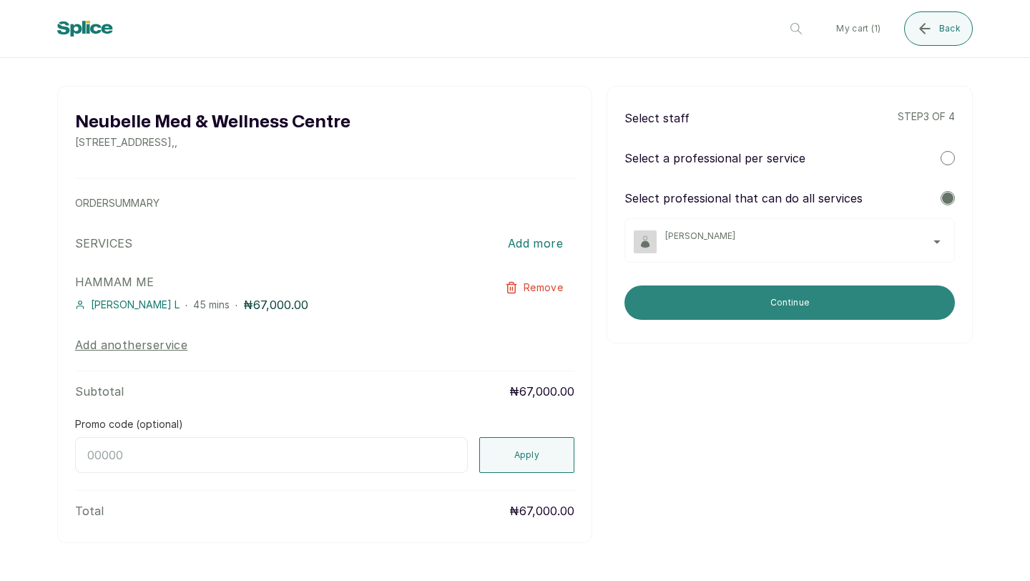
click at [778, 300] on button "Continue" at bounding box center [789, 302] width 330 height 34
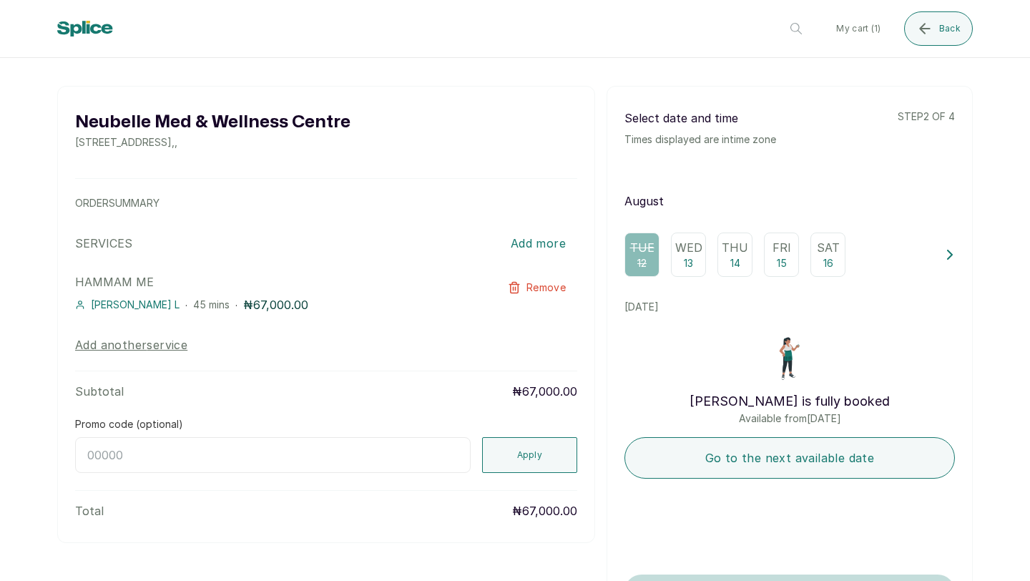
click at [685, 259] on p "13" at bounding box center [688, 263] width 9 height 14
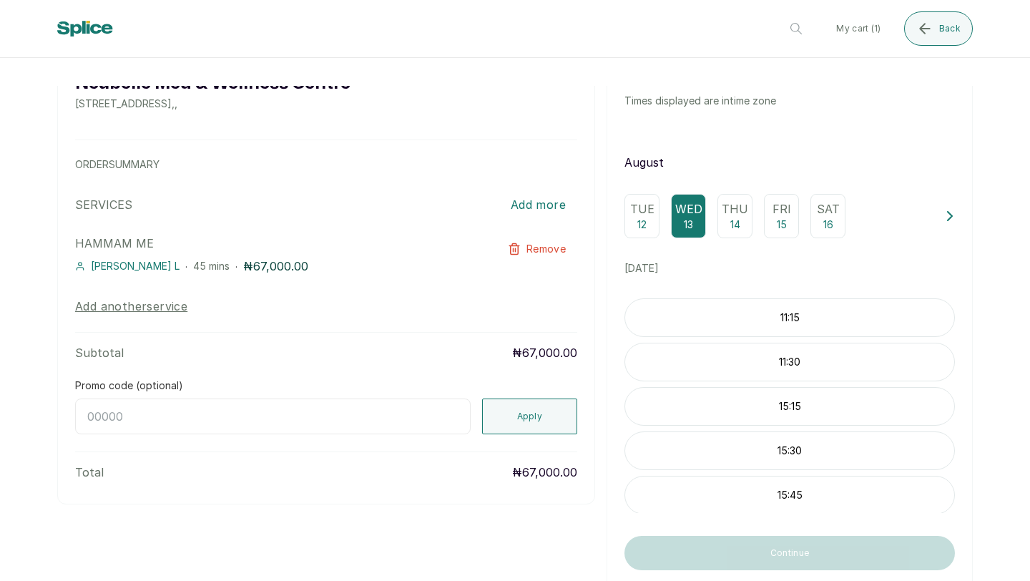
scroll to position [68, 0]
click at [833, 324] on p "11:15" at bounding box center [789, 317] width 329 height 14
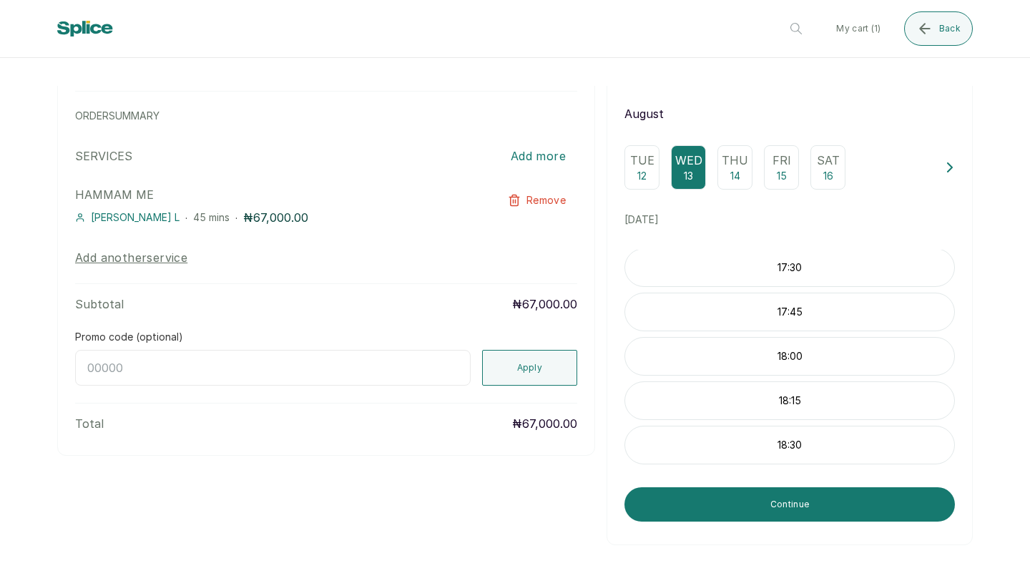
scroll to position [0, 0]
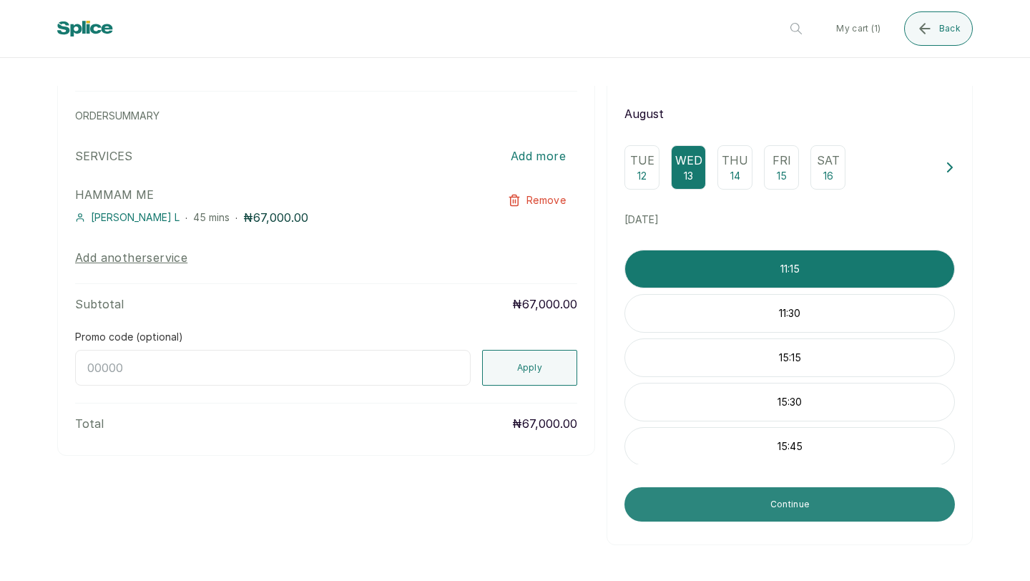
click at [812, 505] on button "Continue" at bounding box center [789, 504] width 330 height 34
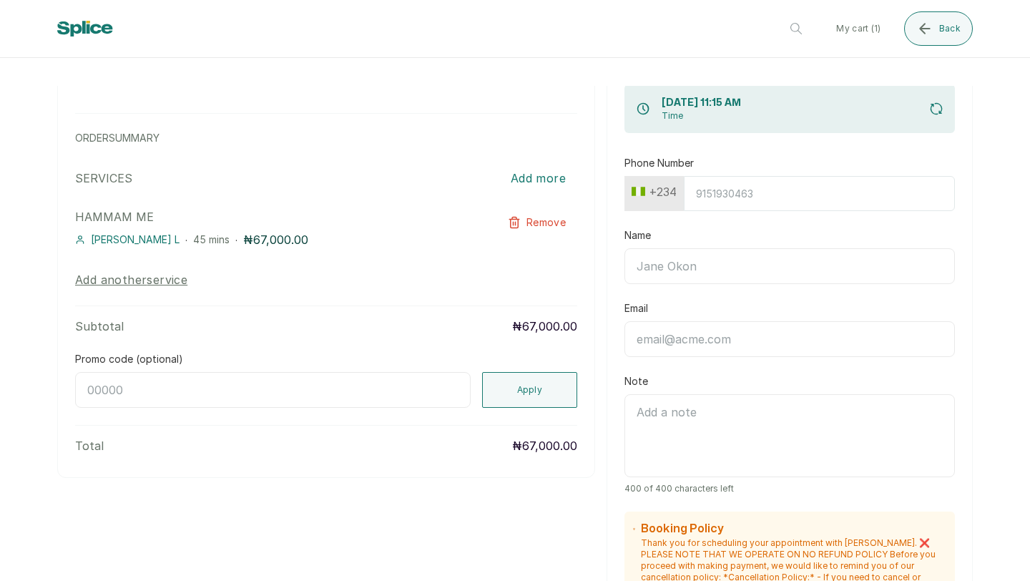
scroll to position [89, 0]
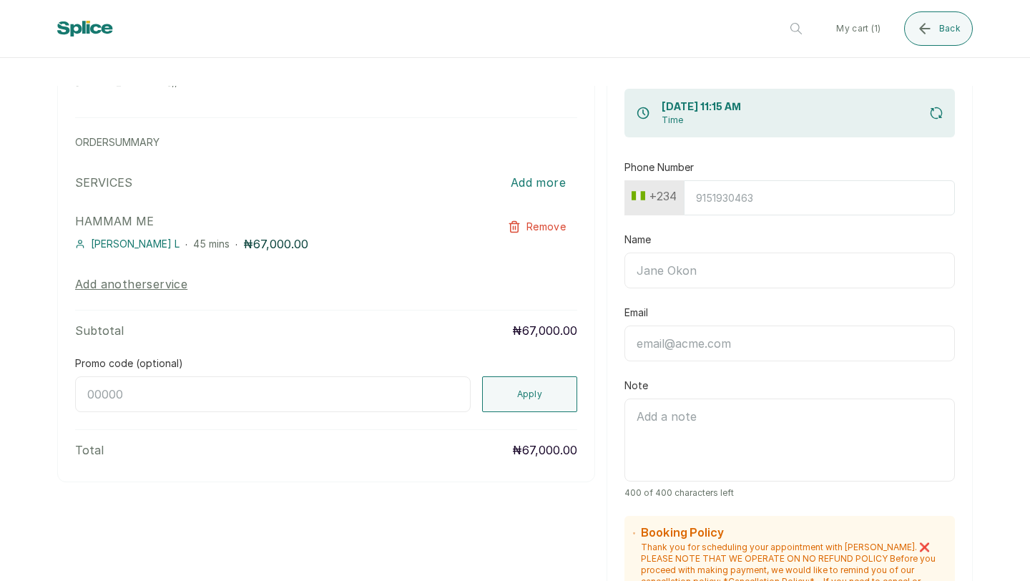
click at [715, 181] on input "Phone Number" at bounding box center [819, 197] width 271 height 35
click at [708, 188] on input "Phone Number" at bounding box center [819, 197] width 271 height 35
type input "8124781716"
click at [665, 270] on input "Name" at bounding box center [789, 271] width 330 height 36
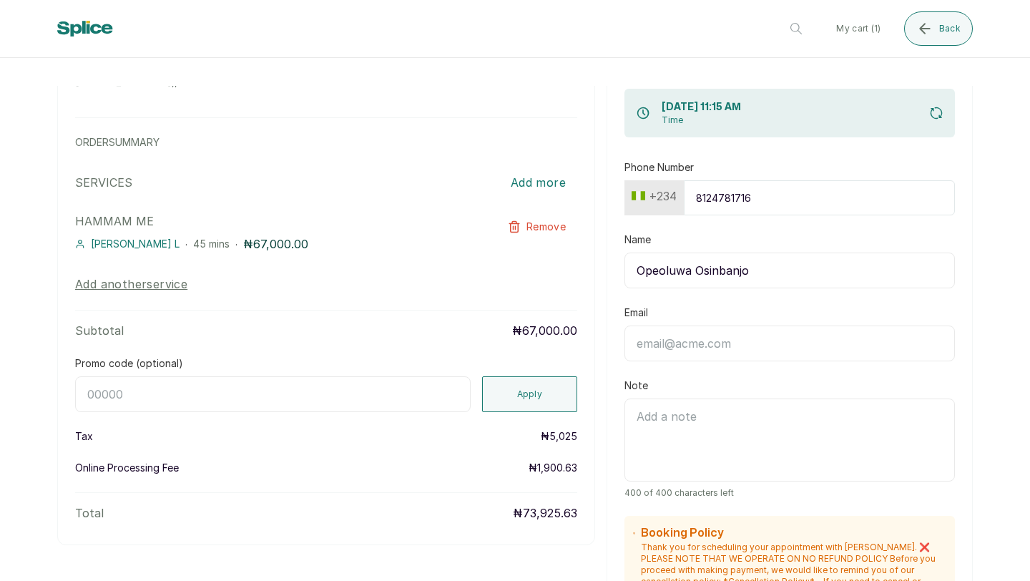
type input "Opeoluwa Osinbanjo"
click at [655, 346] on input "Email" at bounding box center [789, 343] width 330 height 36
type input "[EMAIL_ADDRESS][DOMAIN_NAME]"
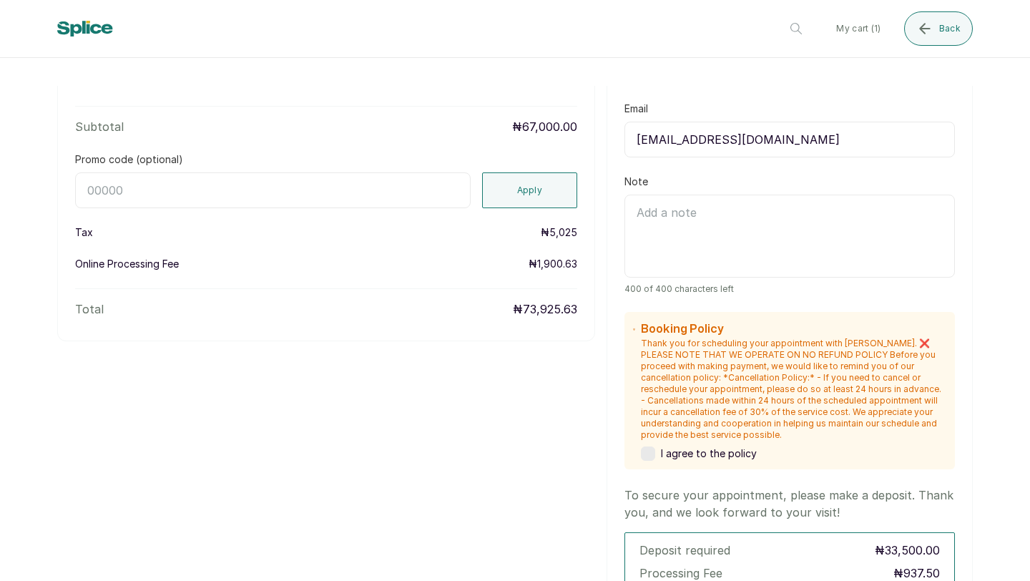
scroll to position [297, 0]
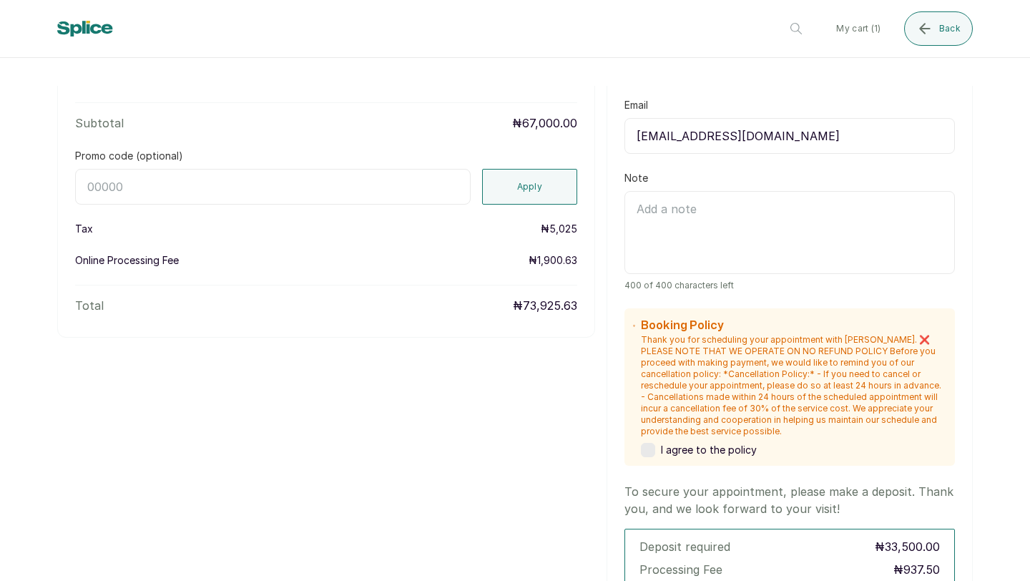
click at [641, 444] on label at bounding box center [648, 450] width 14 height 14
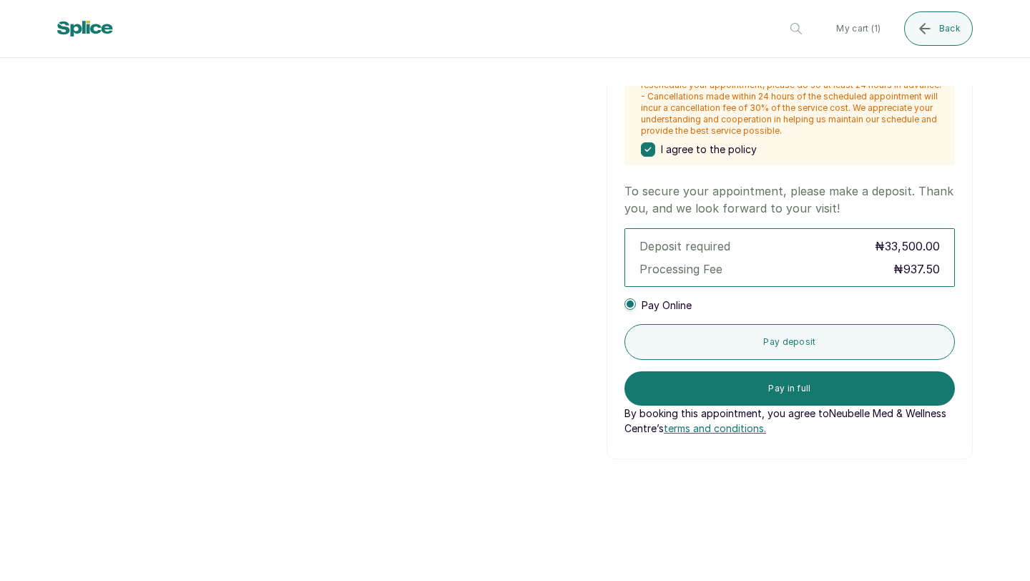
scroll to position [0, 0]
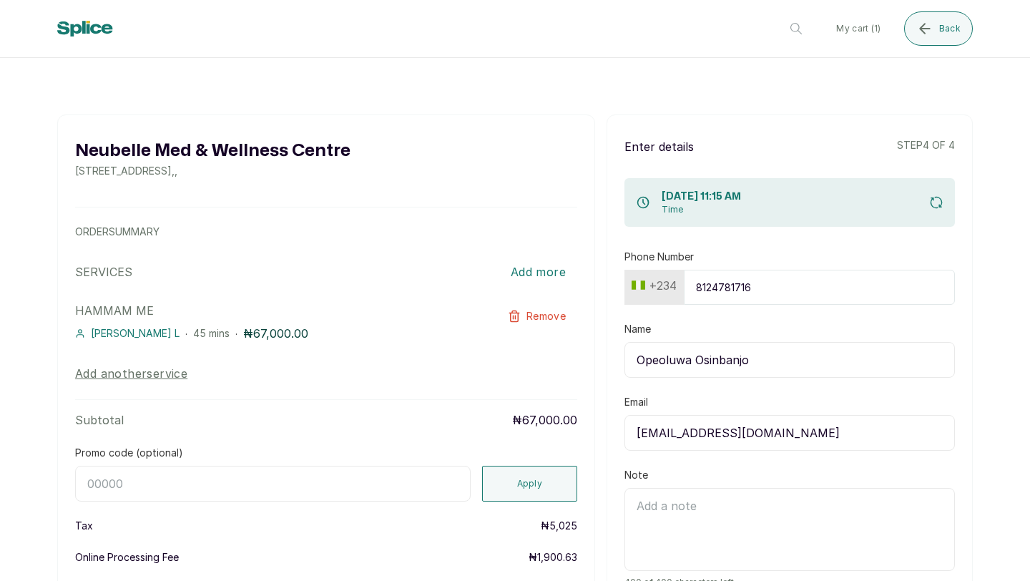
click at [534, 274] on button "Add more" at bounding box center [538, 271] width 78 height 31
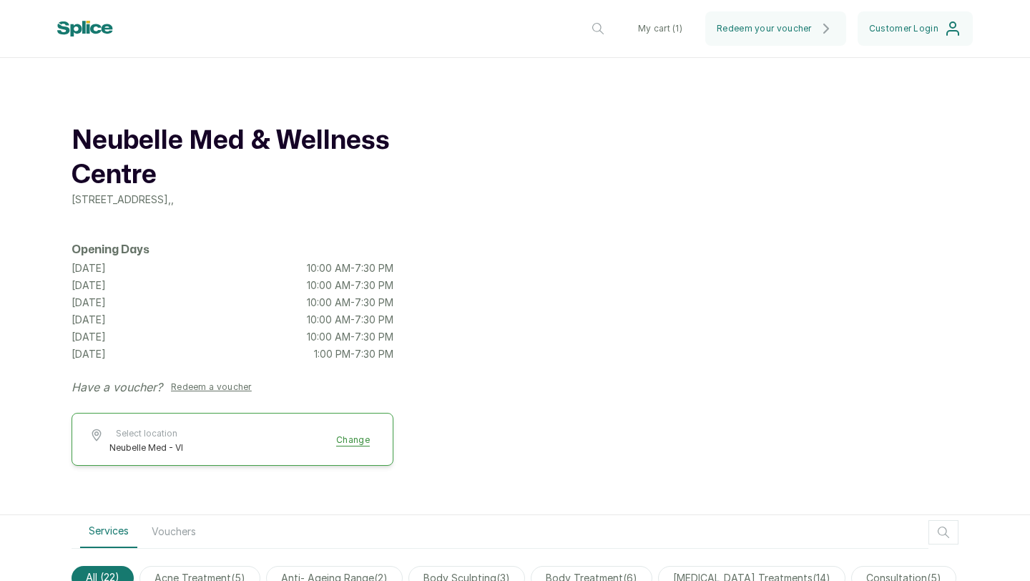
click at [645, 19] on button "My cart ( 1 )" at bounding box center [660, 28] width 67 height 34
click at [652, 31] on button "My cart ( 1 )" at bounding box center [660, 28] width 67 height 34
click at [665, 29] on button "My cart ( 1 )" at bounding box center [660, 28] width 67 height 34
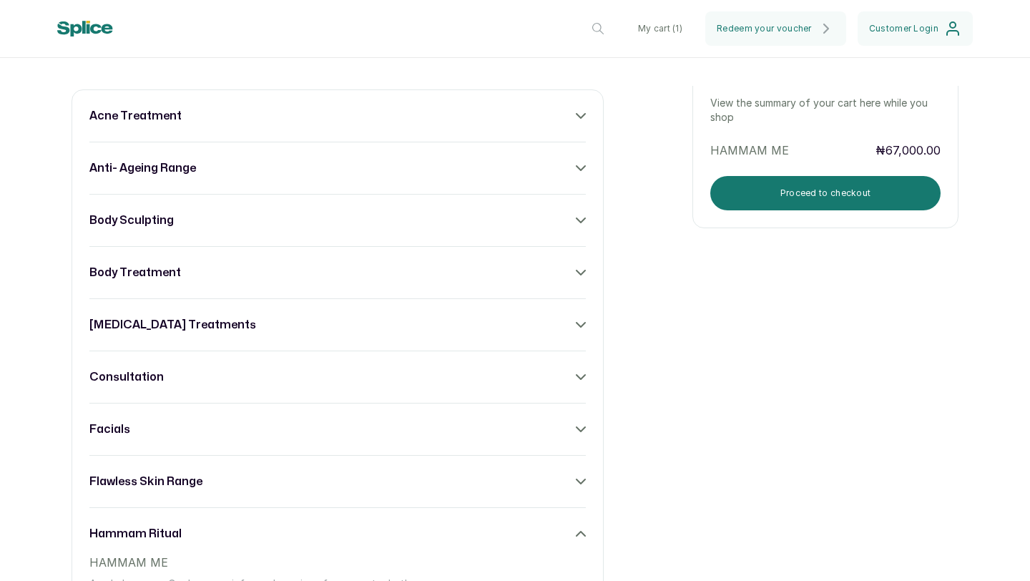
scroll to position [481, 0]
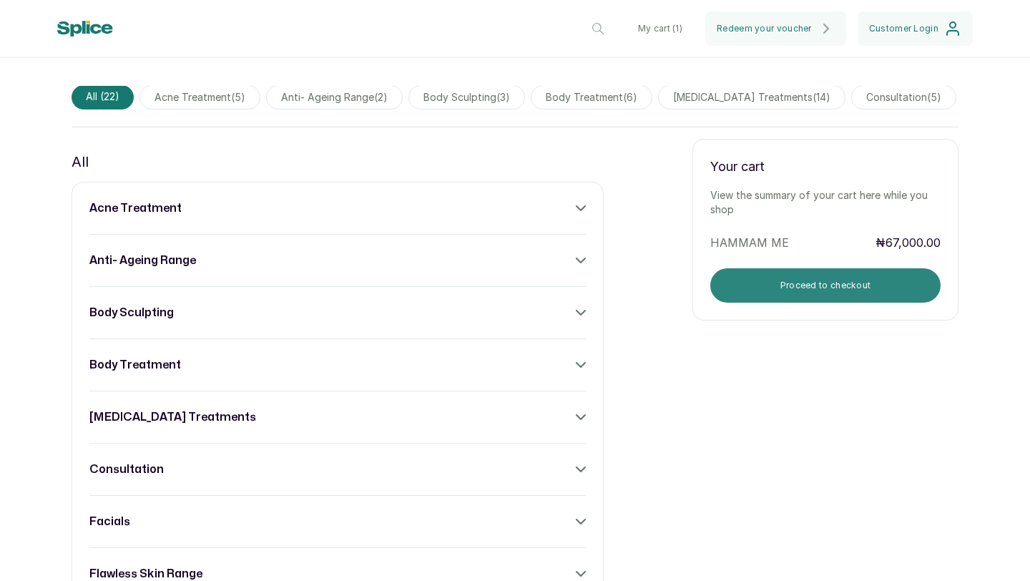
click at [876, 298] on button "Proceed to checkout" at bounding box center [825, 285] width 230 height 34
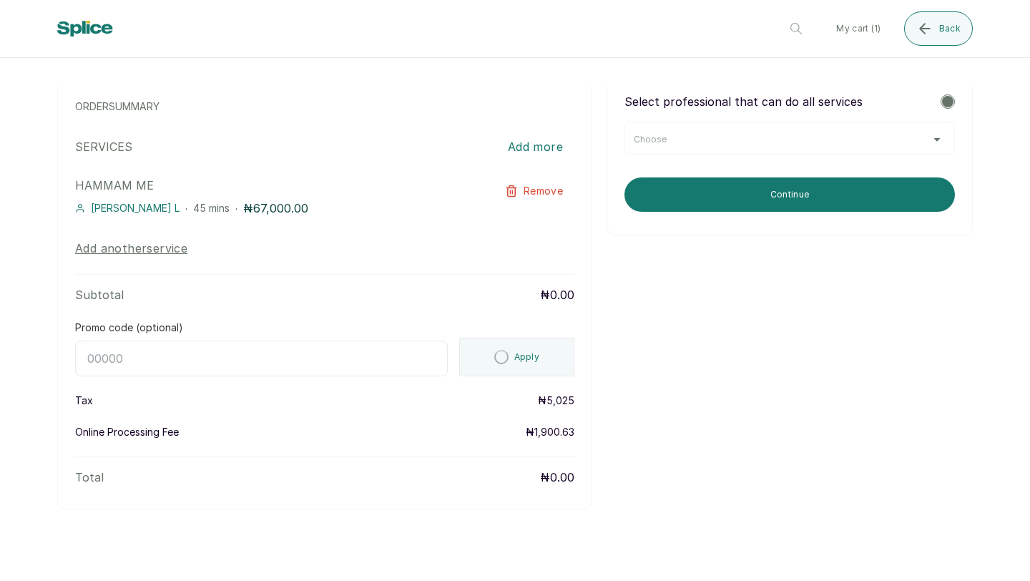
scroll to position [125, 0]
click at [882, 139] on div "Choose" at bounding box center [790, 139] width 312 height 11
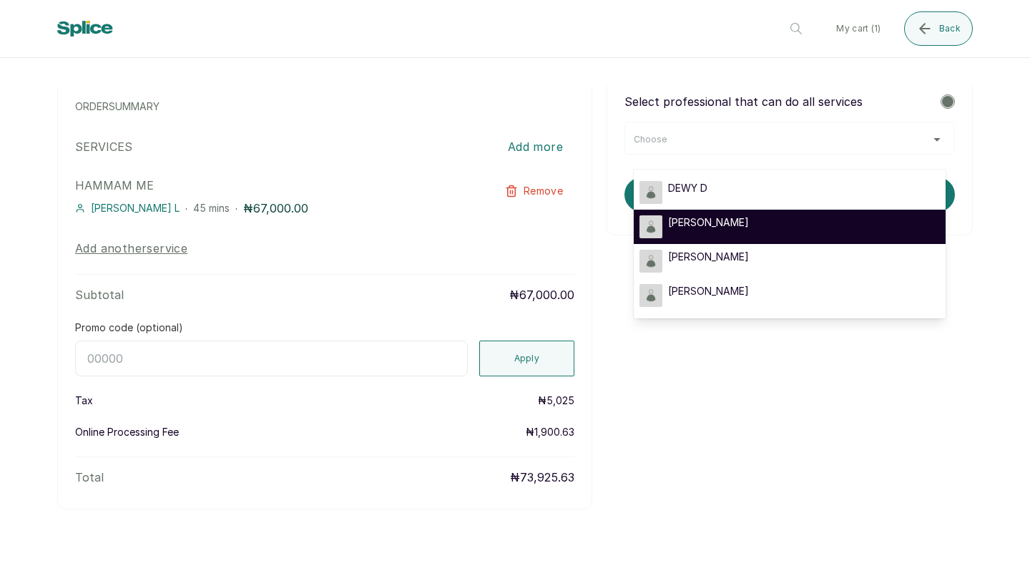
click at [718, 225] on div "[PERSON_NAME]" at bounding box center [790, 226] width 300 height 23
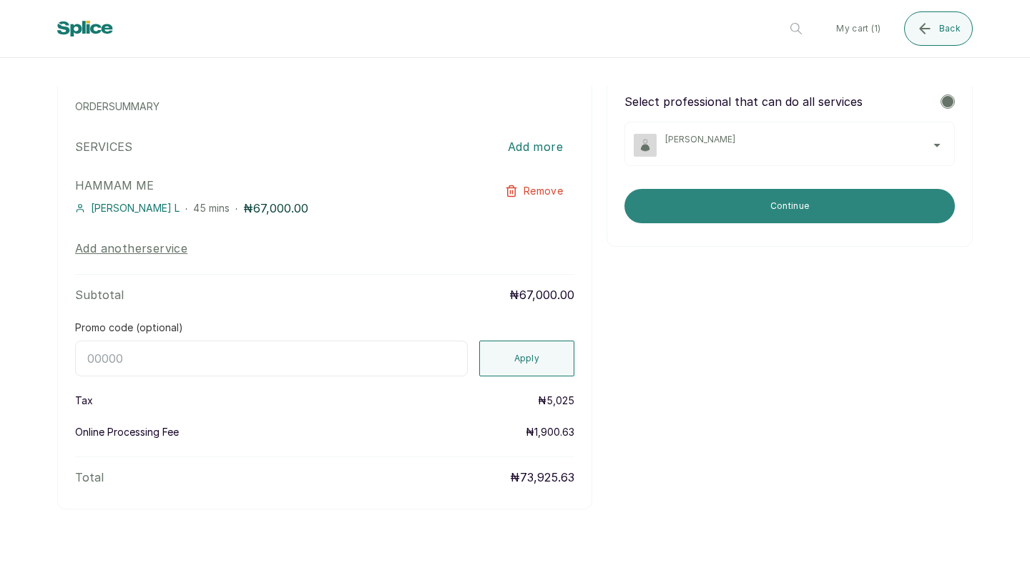
click at [774, 202] on button "Continue" at bounding box center [789, 206] width 330 height 34
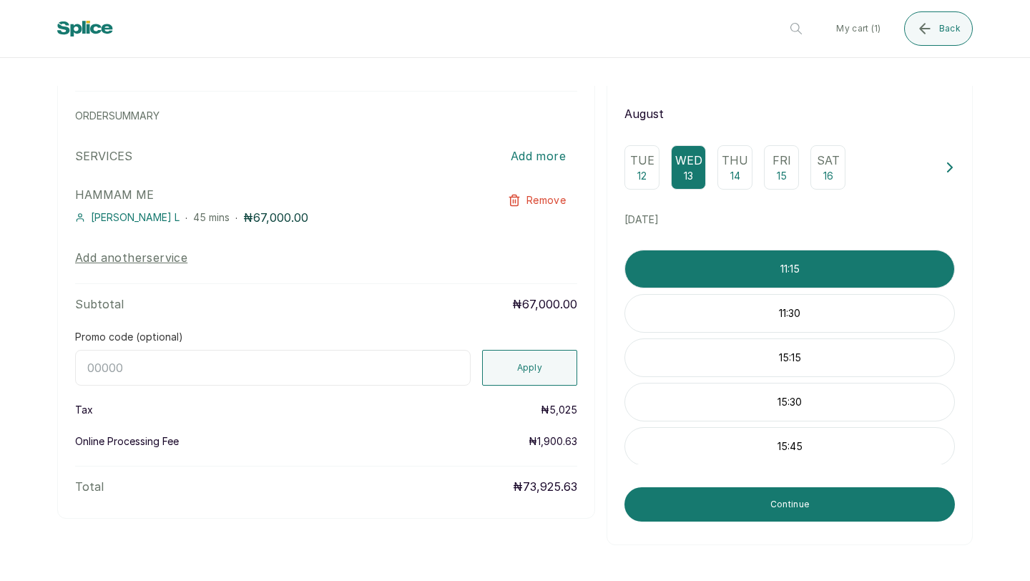
click at [772, 271] on p "11:15" at bounding box center [789, 269] width 329 height 14
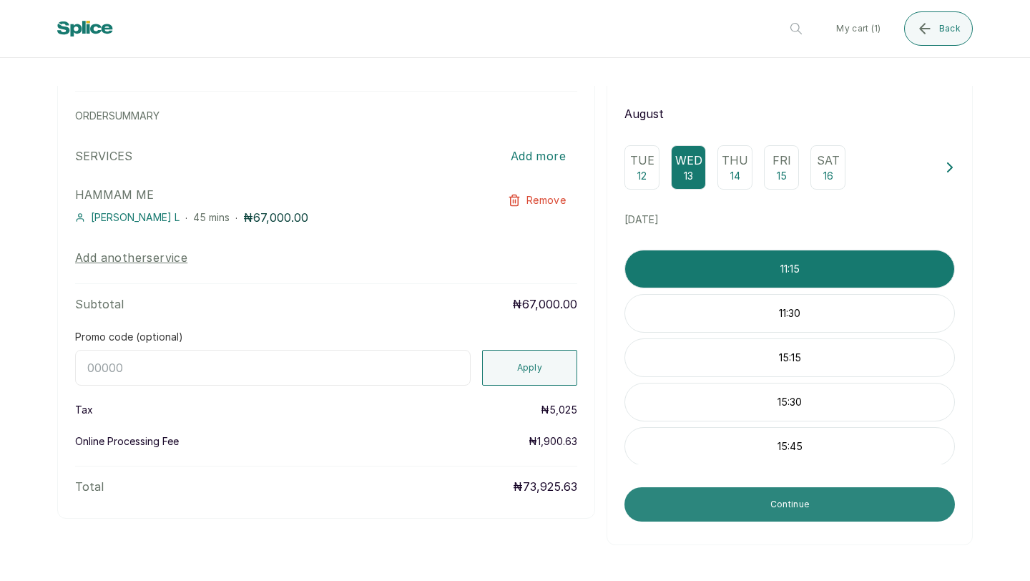
click at [786, 504] on button "Continue" at bounding box center [789, 504] width 330 height 34
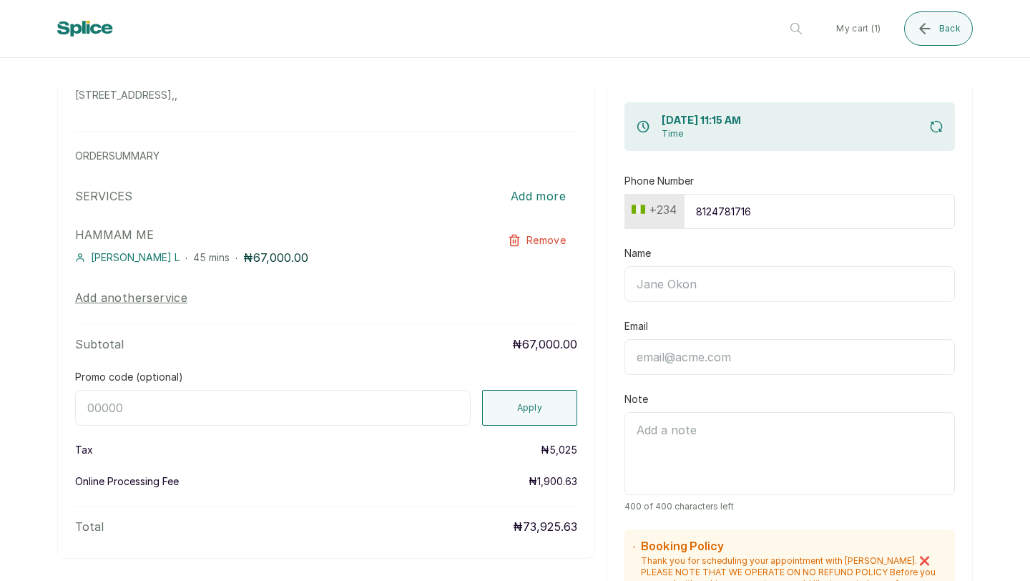
scroll to position [74, 0]
click at [700, 286] on input "Name" at bounding box center [789, 286] width 330 height 36
type input "Opeoluwa Osinbanjo"
click at [752, 361] on input "Email" at bounding box center [789, 358] width 330 height 36
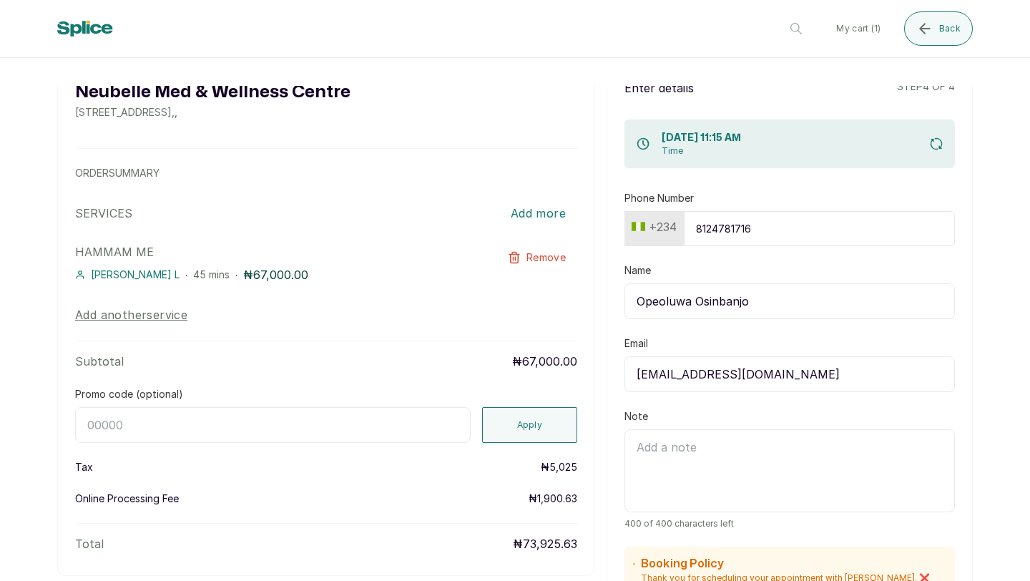
scroll to position [1, 0]
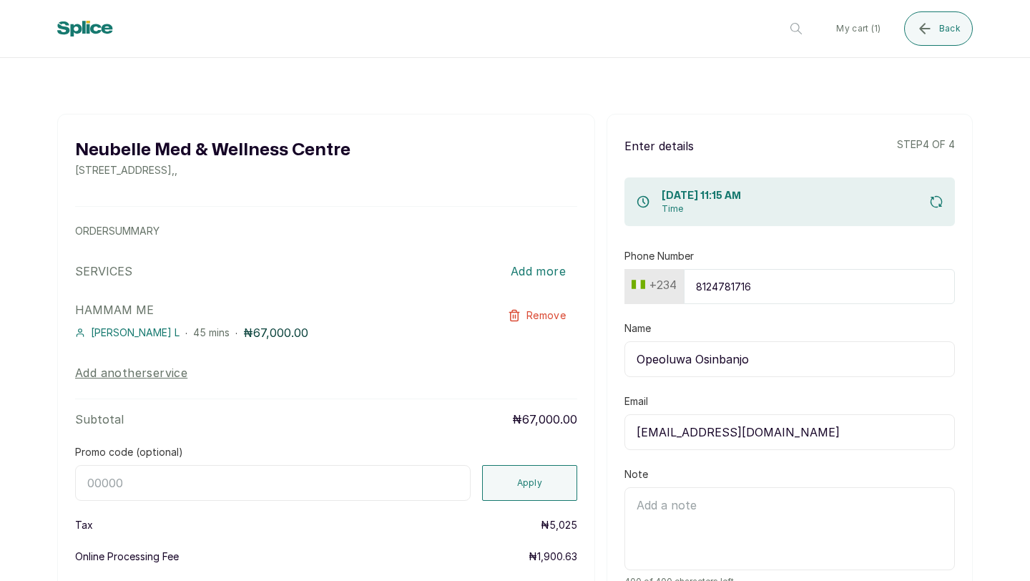
type input "[EMAIL_ADDRESS][DOMAIN_NAME]"
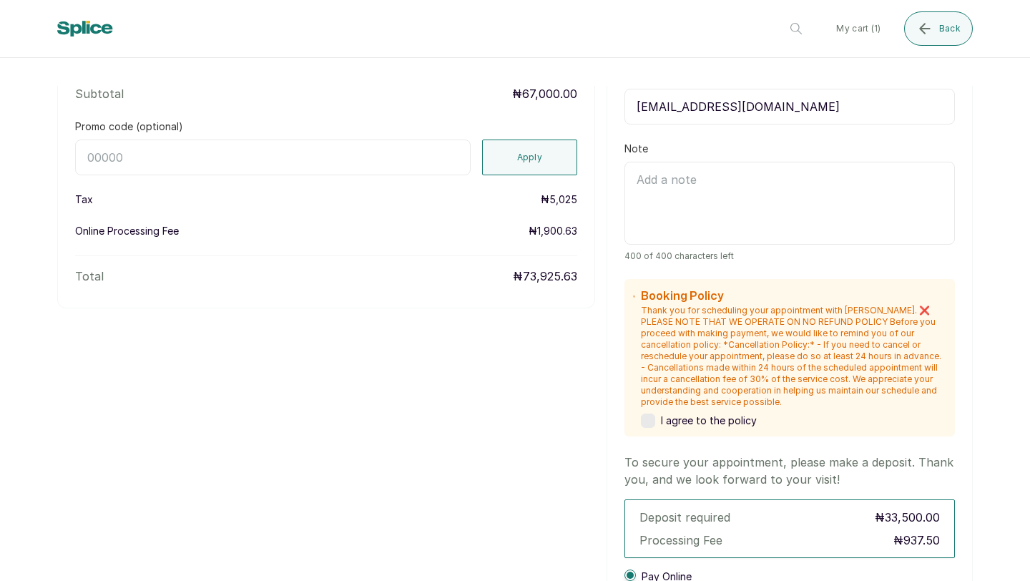
scroll to position [388, 0]
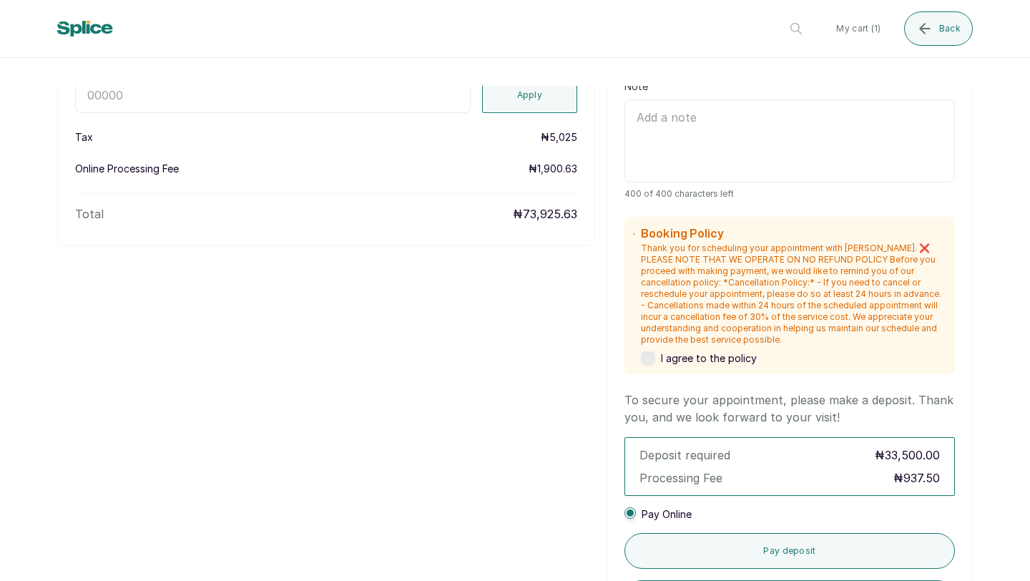
click at [650, 356] on div "I agree to the policy" at bounding box center [793, 358] width 305 height 14
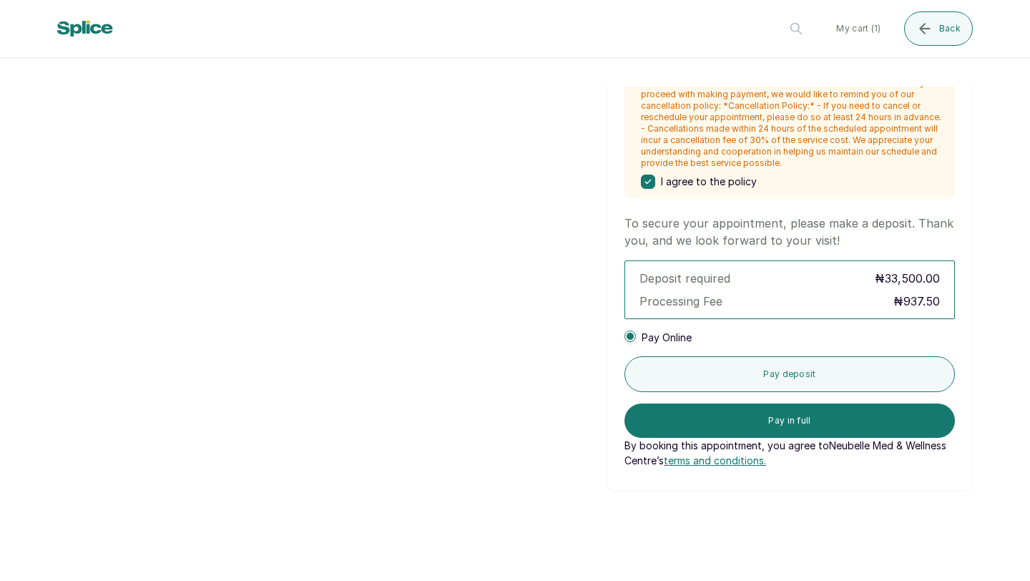
scroll to position [597, 0]
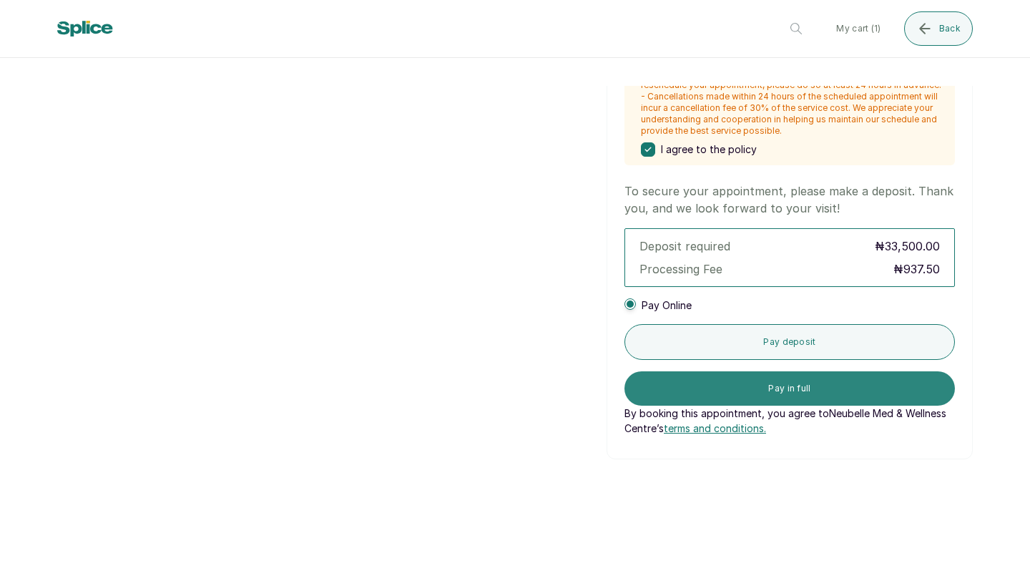
click at [852, 396] on button "Pay in full" at bounding box center [789, 388] width 330 height 34
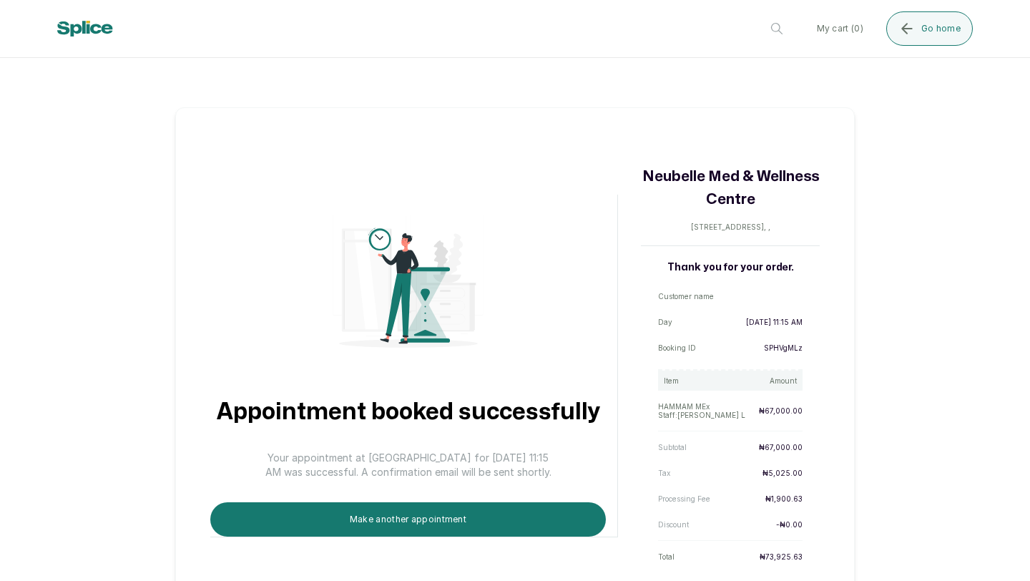
scroll to position [44, 0]
